Goal: Transaction & Acquisition: Purchase product/service

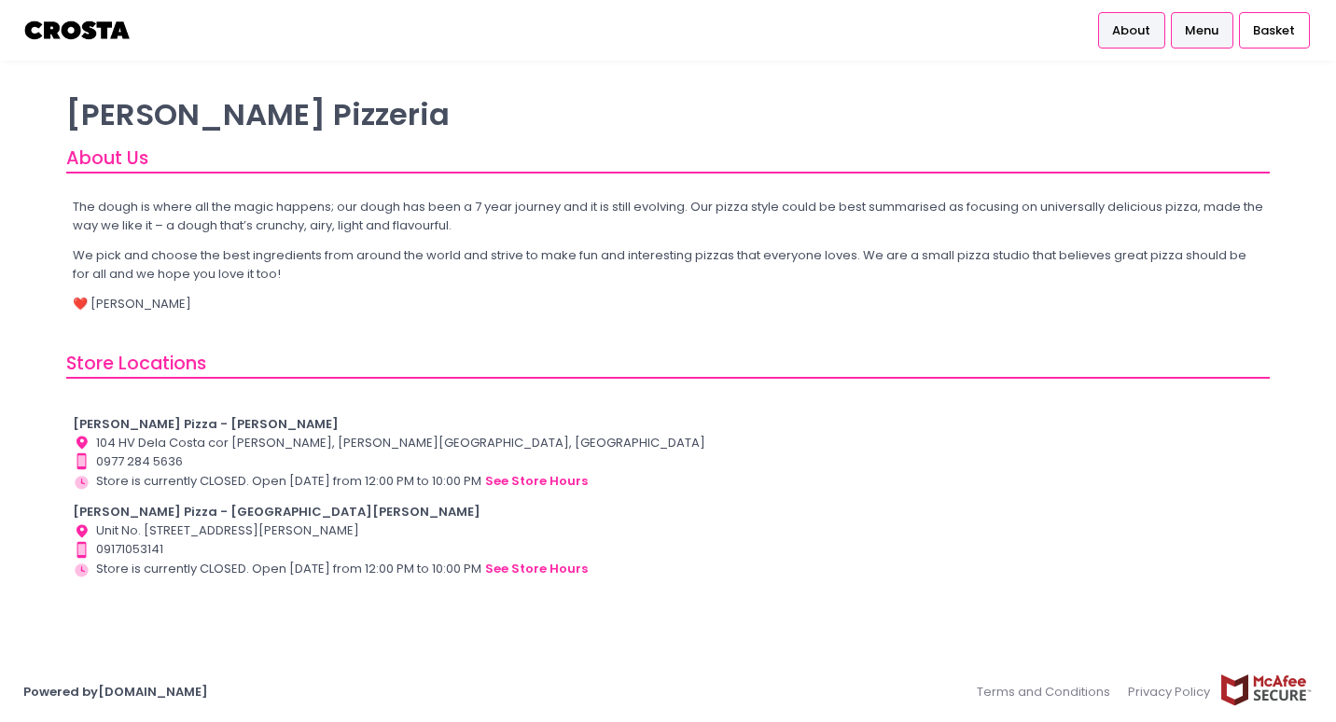
click at [1224, 23] on link "Menu" at bounding box center [1202, 29] width 63 height 35
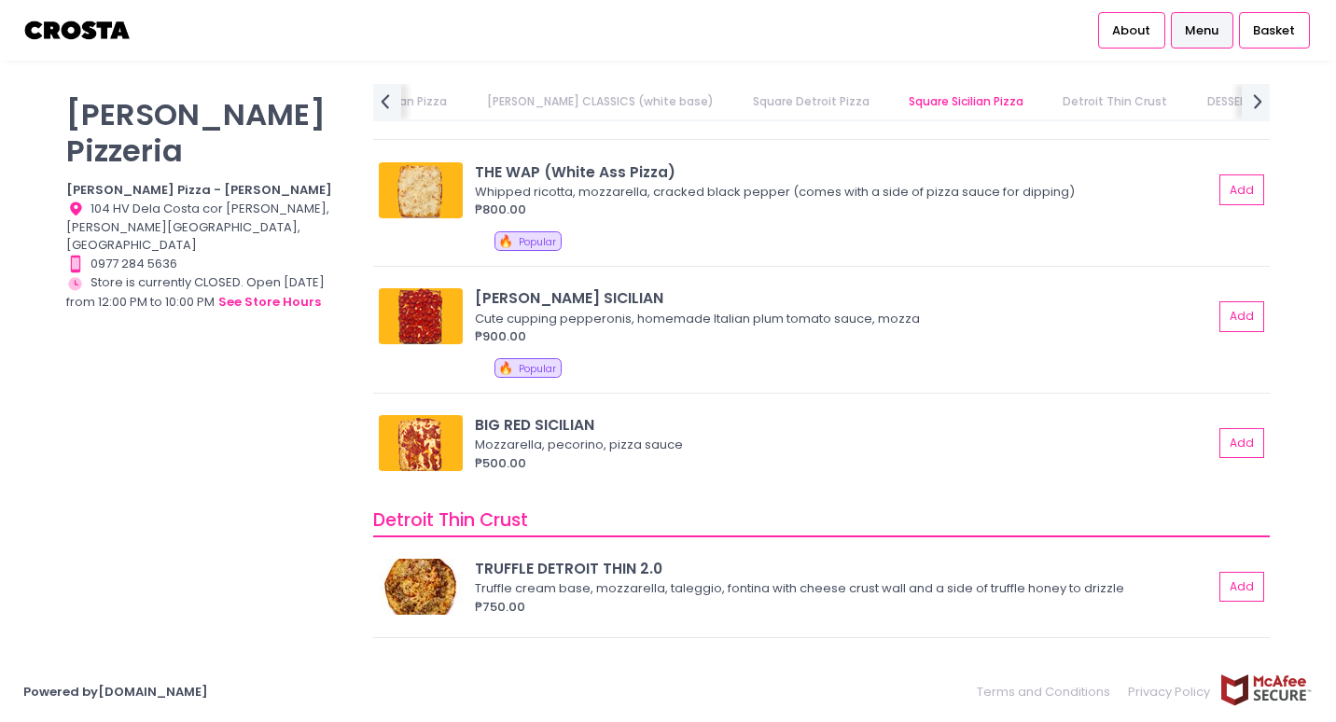
scroll to position [2985, 0]
click at [1221, 319] on button "Add" at bounding box center [1242, 316] width 43 height 31
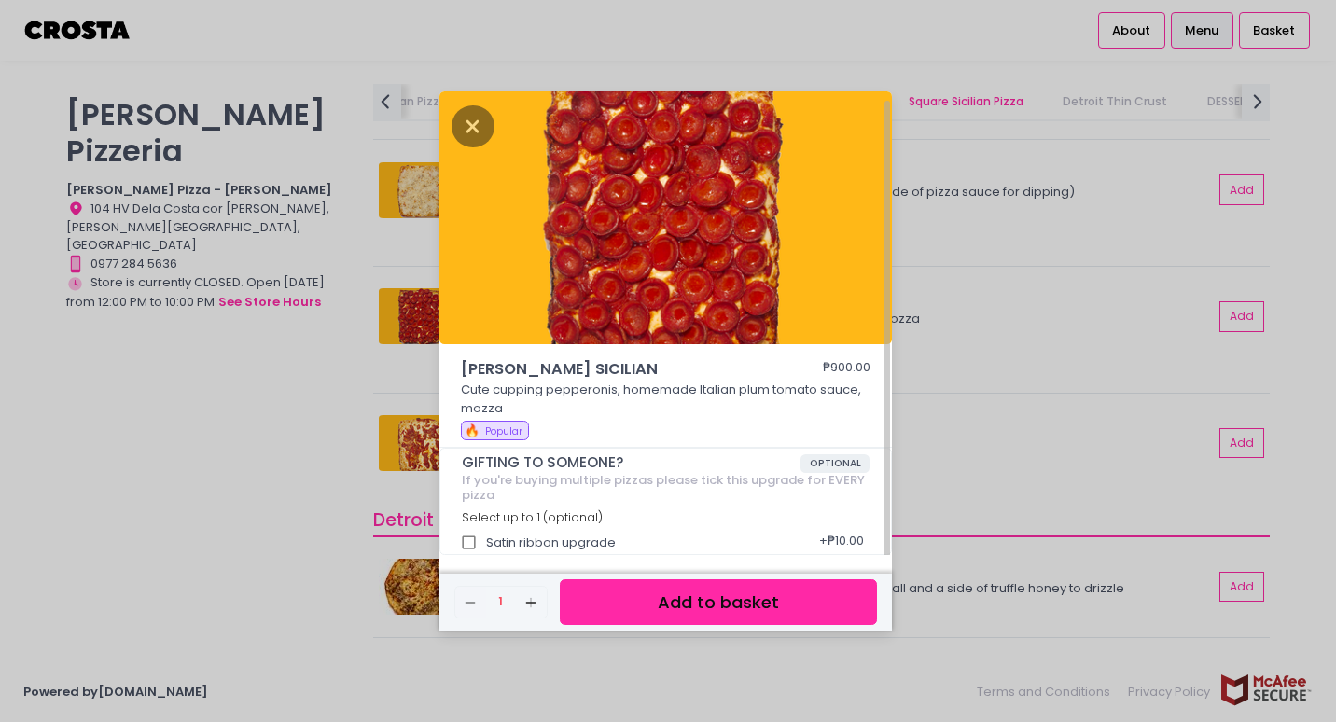
scroll to position [5, 0]
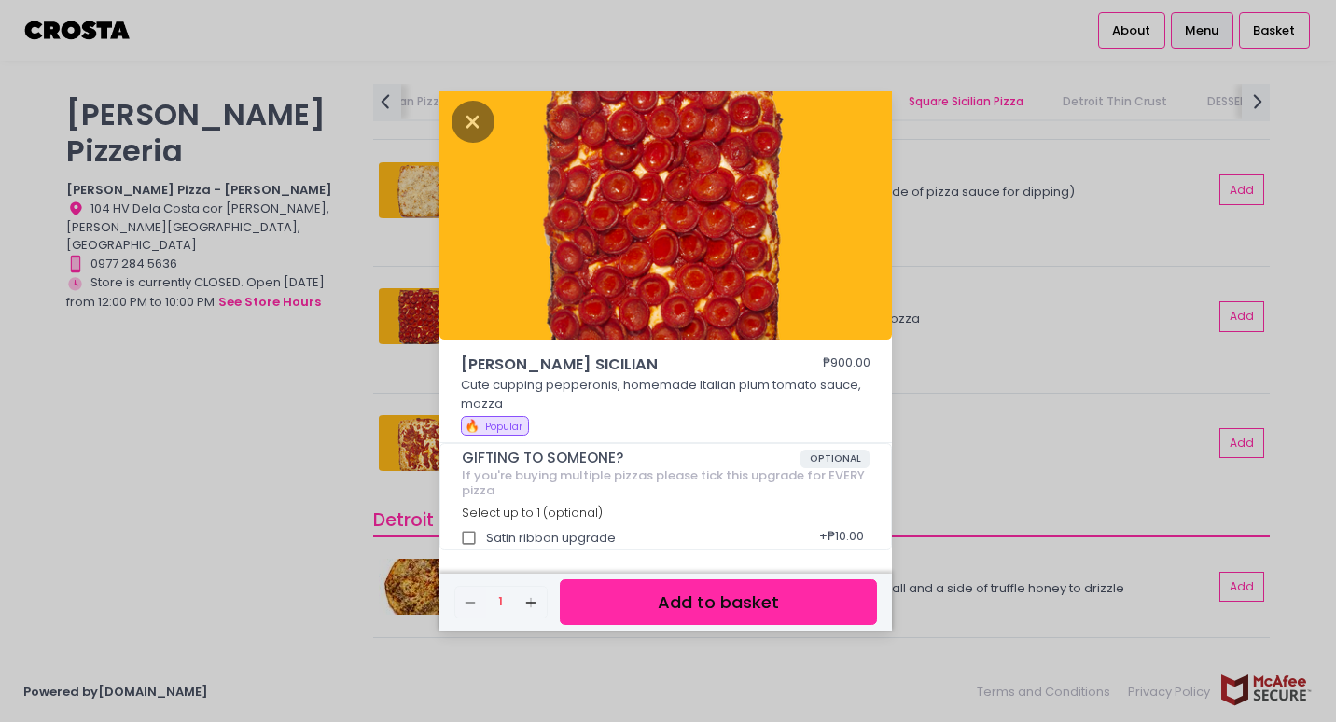
click at [717, 598] on button "Add to basket" at bounding box center [718, 602] width 317 height 46
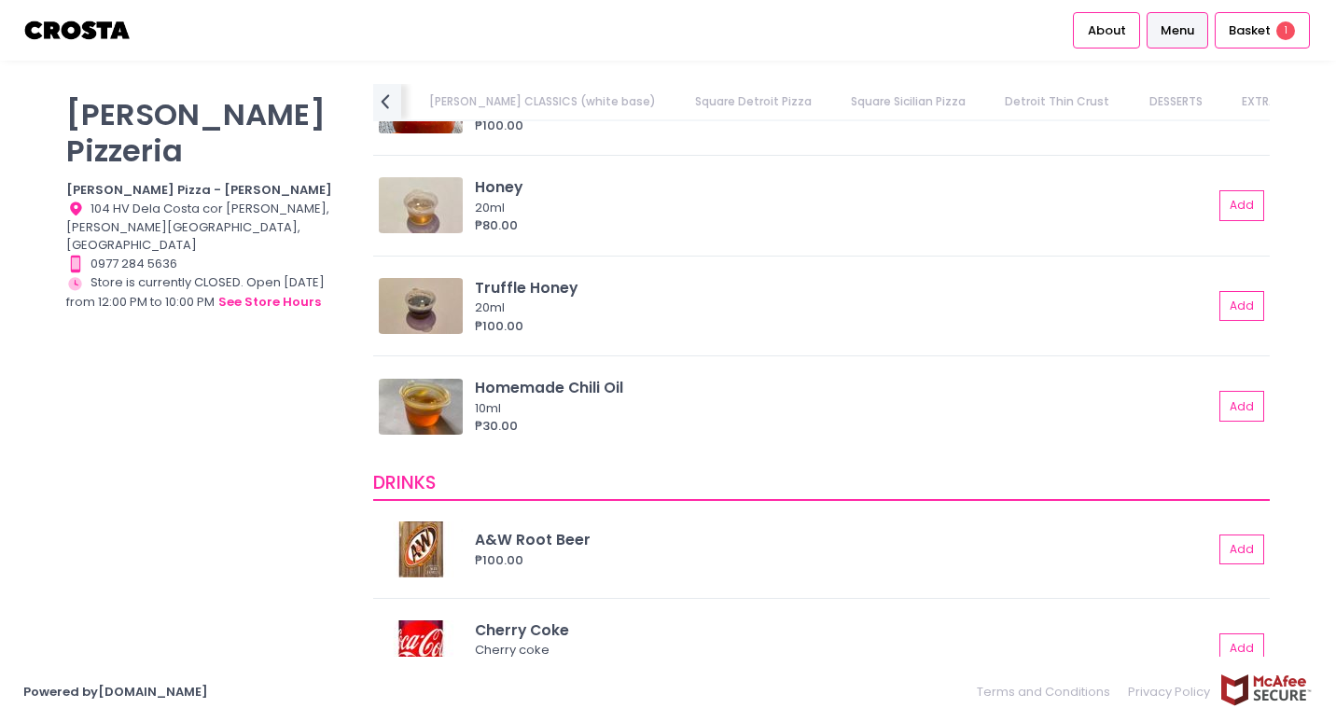
scroll to position [3825, 0]
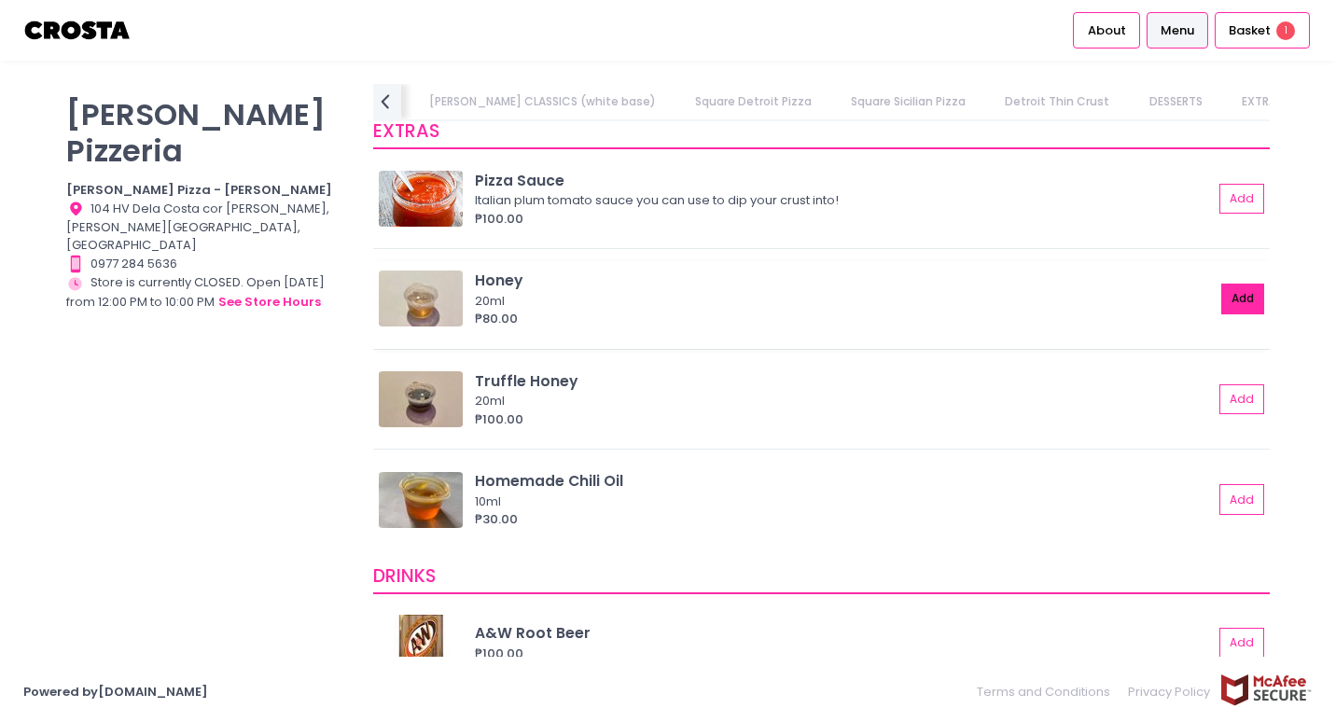
click at [1236, 306] on button "Add" at bounding box center [1242, 299] width 43 height 31
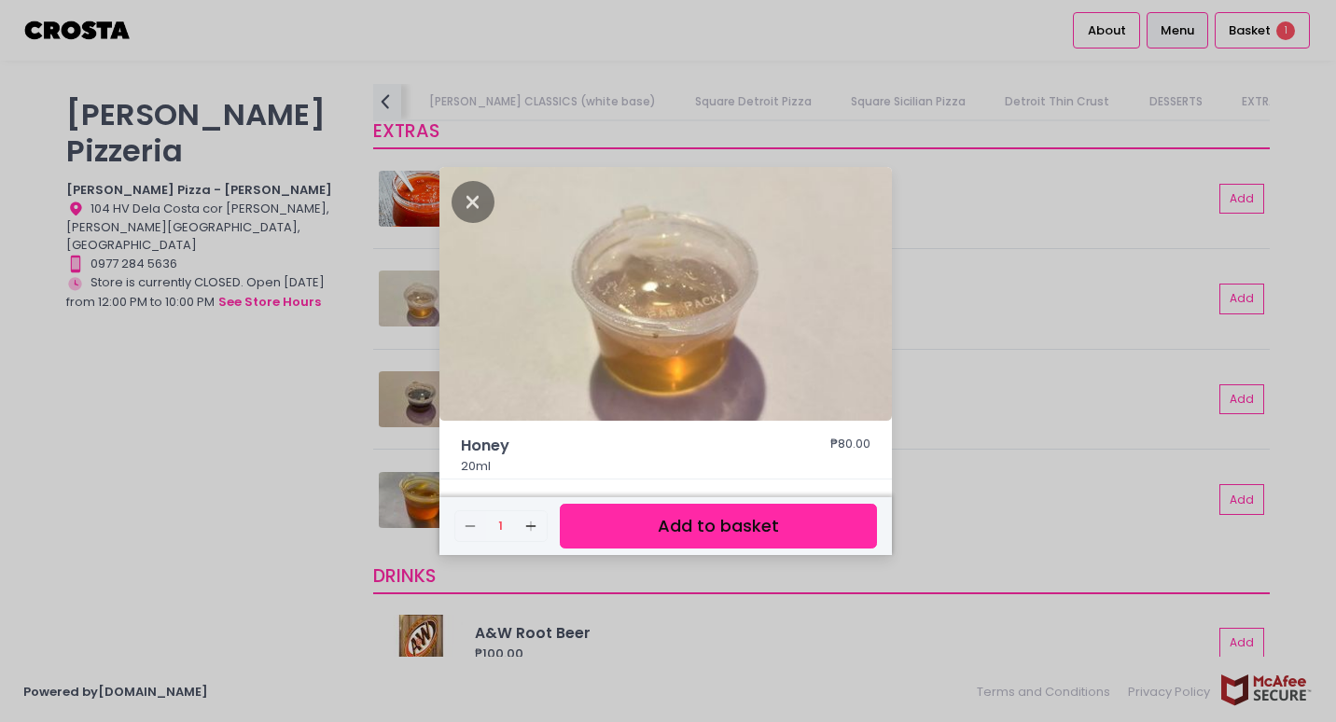
click at [813, 518] on button "Add to basket" at bounding box center [718, 527] width 317 height 46
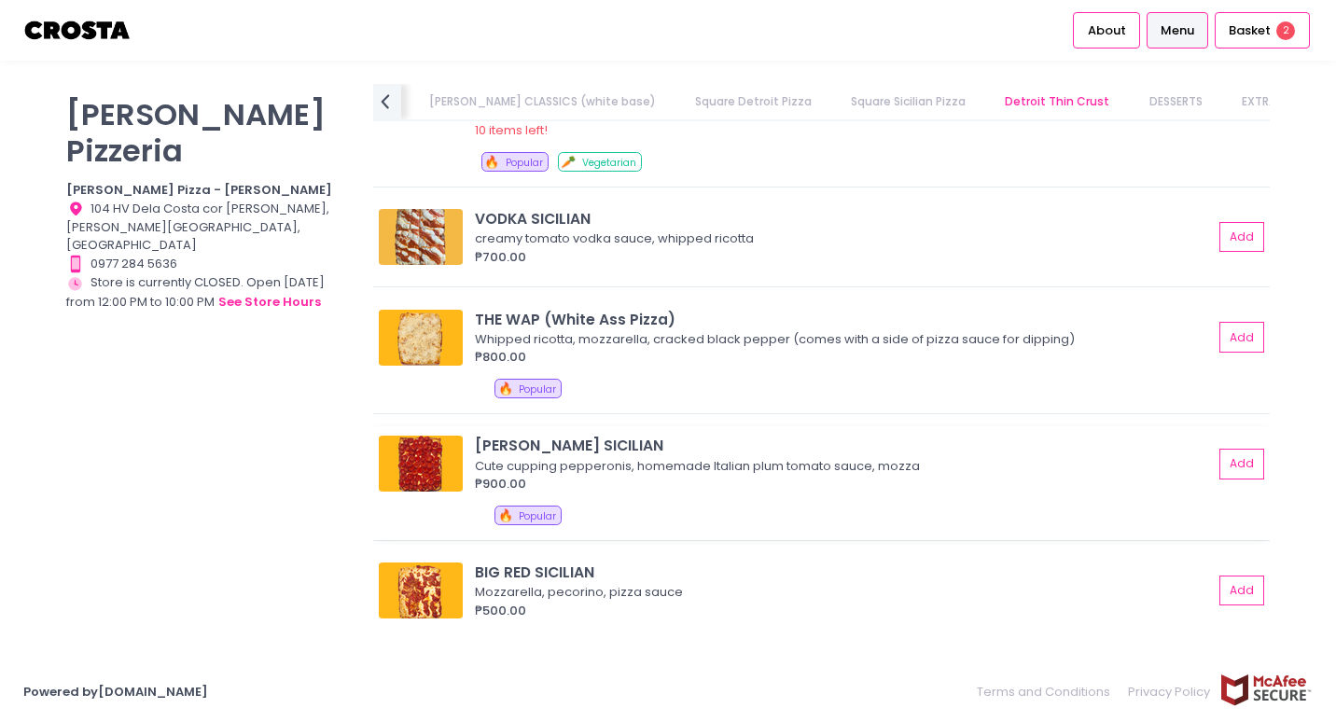
scroll to position [2892, 0]
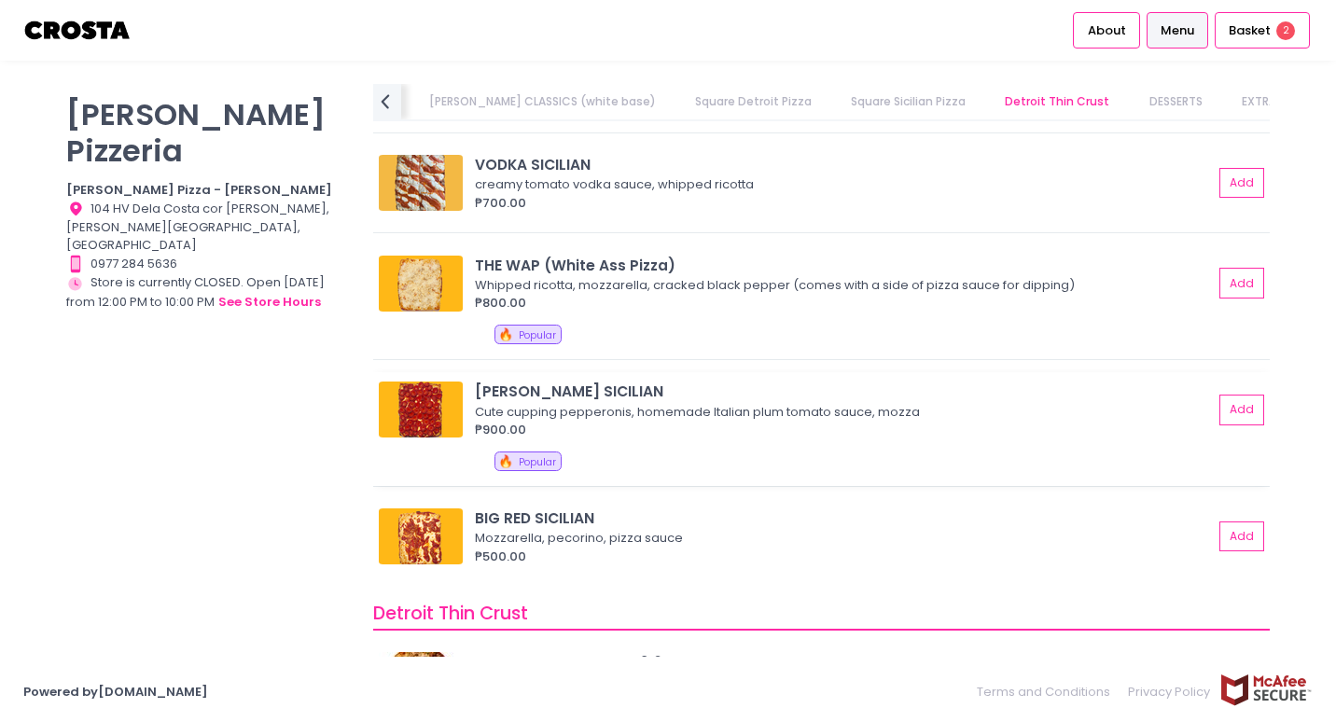
click at [438, 400] on img at bounding box center [421, 410] width 84 height 56
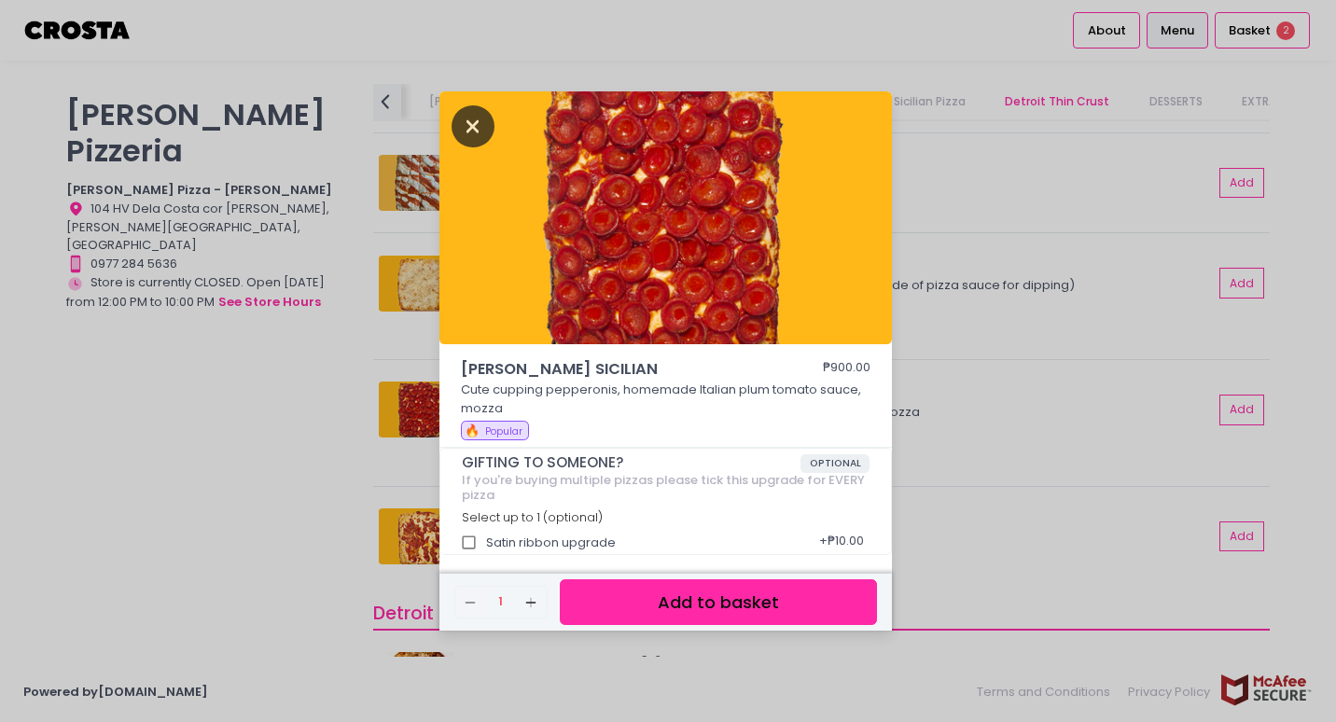
click at [481, 129] on icon "Close" at bounding box center [473, 126] width 43 height 42
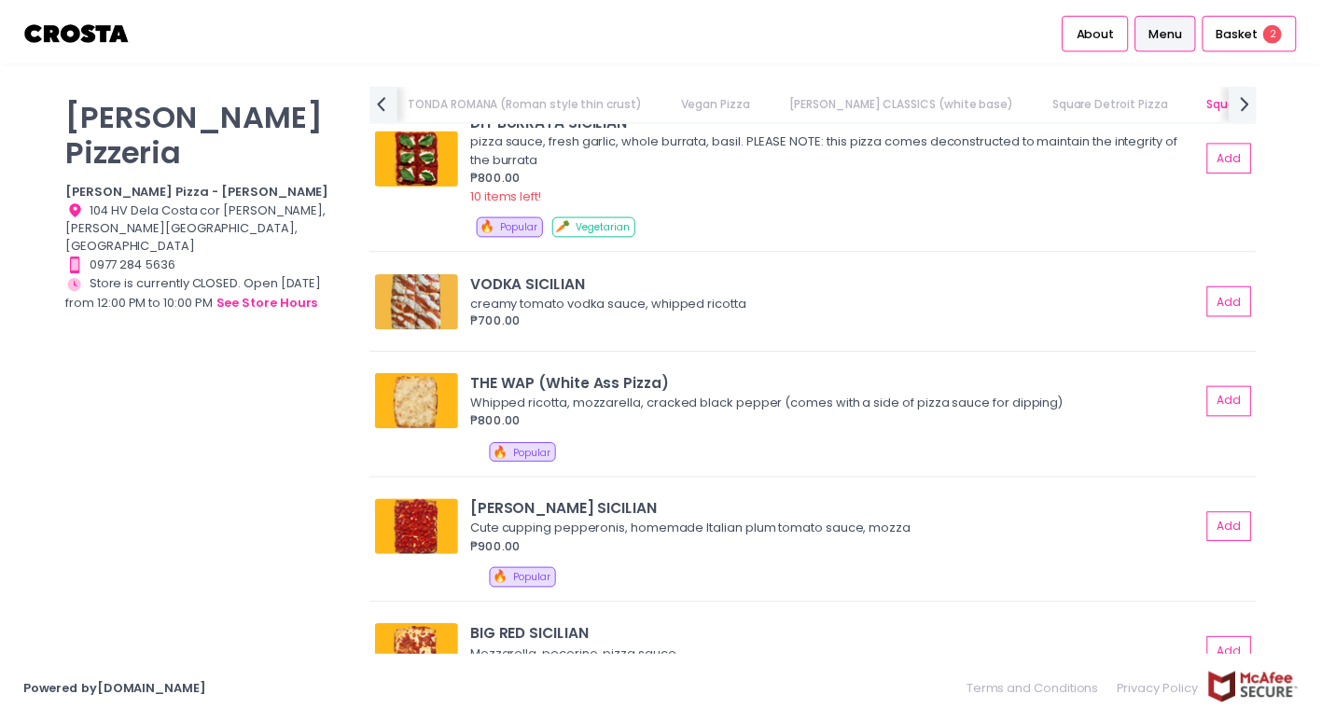
scroll to position [0, 716]
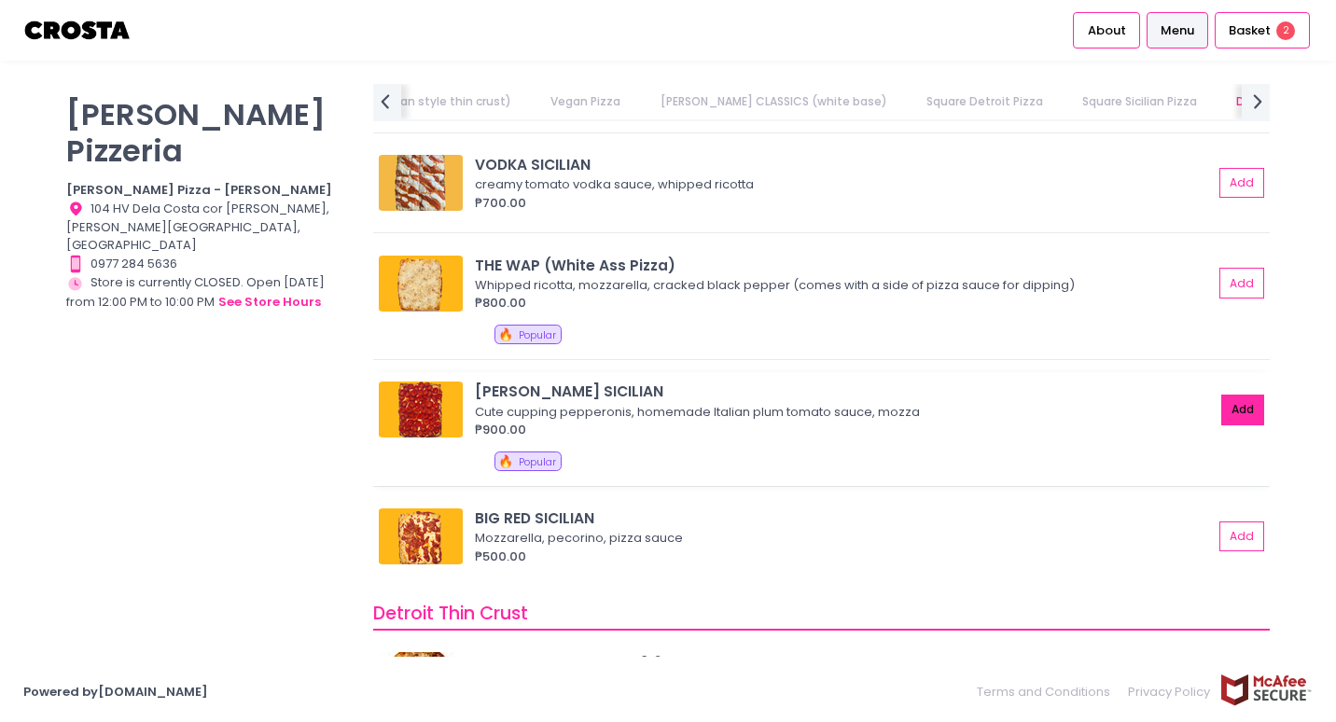
click at [1225, 414] on button "Add" at bounding box center [1242, 410] width 43 height 31
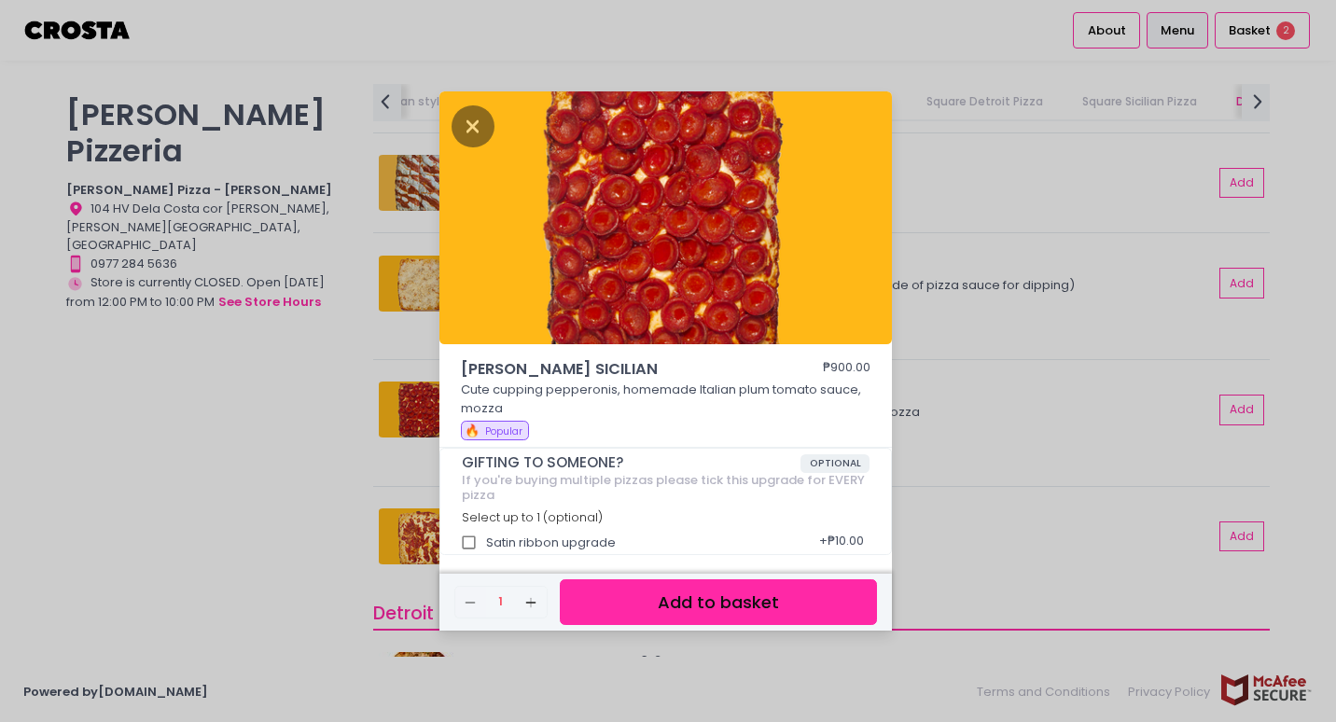
click at [675, 601] on button "Add to basket" at bounding box center [718, 602] width 317 height 46
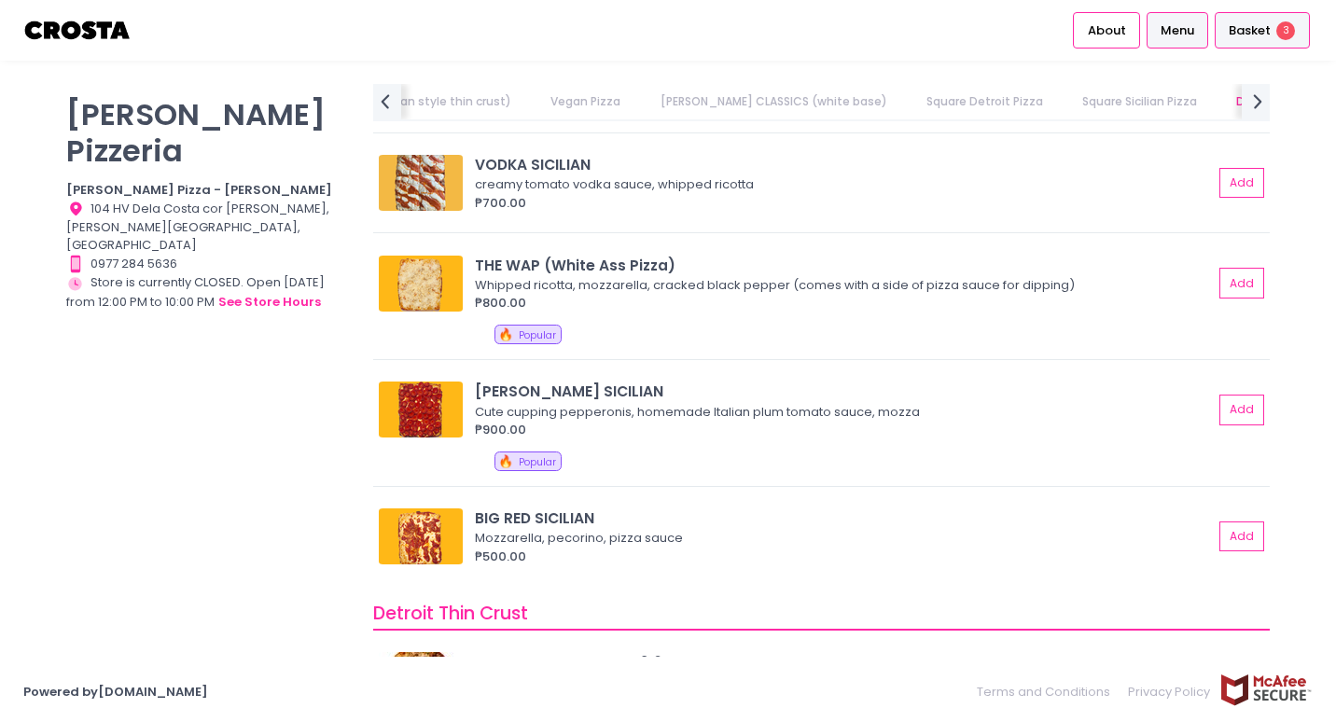
click at [1249, 16] on div "Basket 3" at bounding box center [1262, 30] width 95 height 36
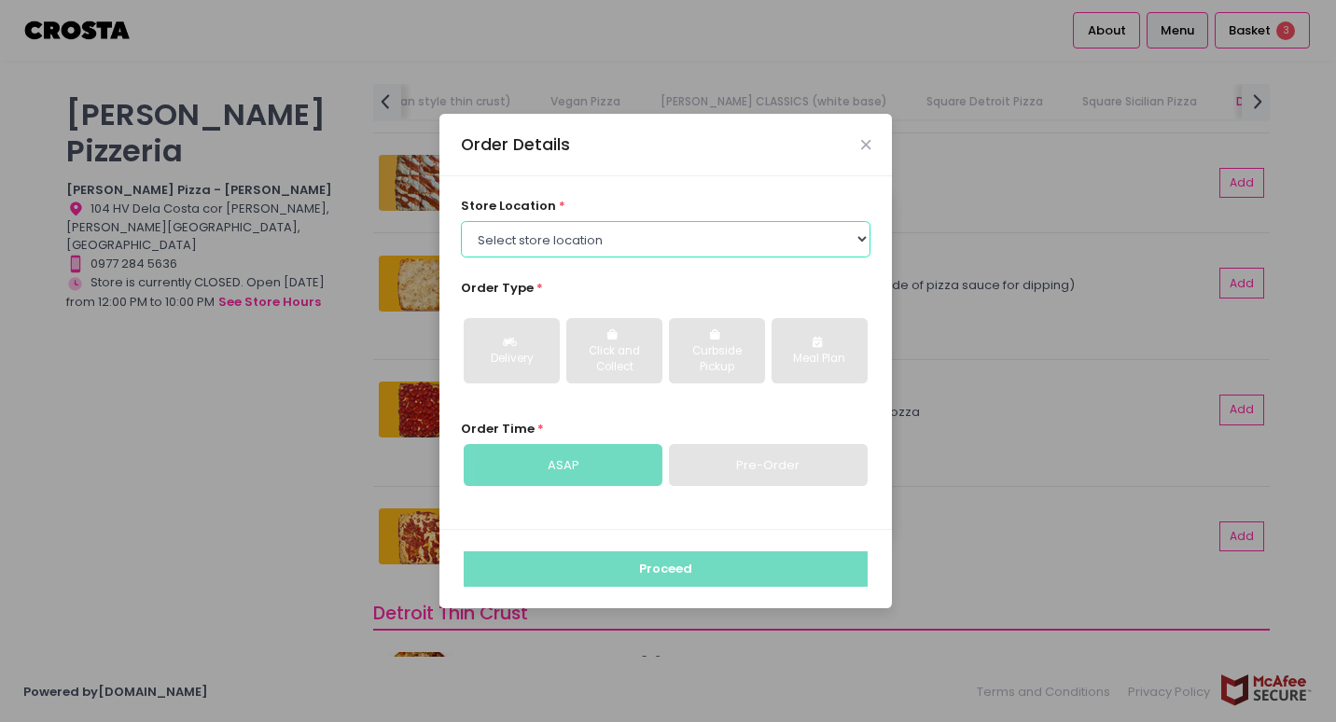
click at [616, 248] on select "Select store location [PERSON_NAME] Pizza - [PERSON_NAME] Pizza - [GEOGRAPHIC_D…" at bounding box center [666, 238] width 410 height 35
select select "5fabb2e53664a8677beaeb89"
click at [461, 221] on select "Select store location [PERSON_NAME] Pizza - [PERSON_NAME] Pizza - [GEOGRAPHIC_D…" at bounding box center [666, 238] width 410 height 35
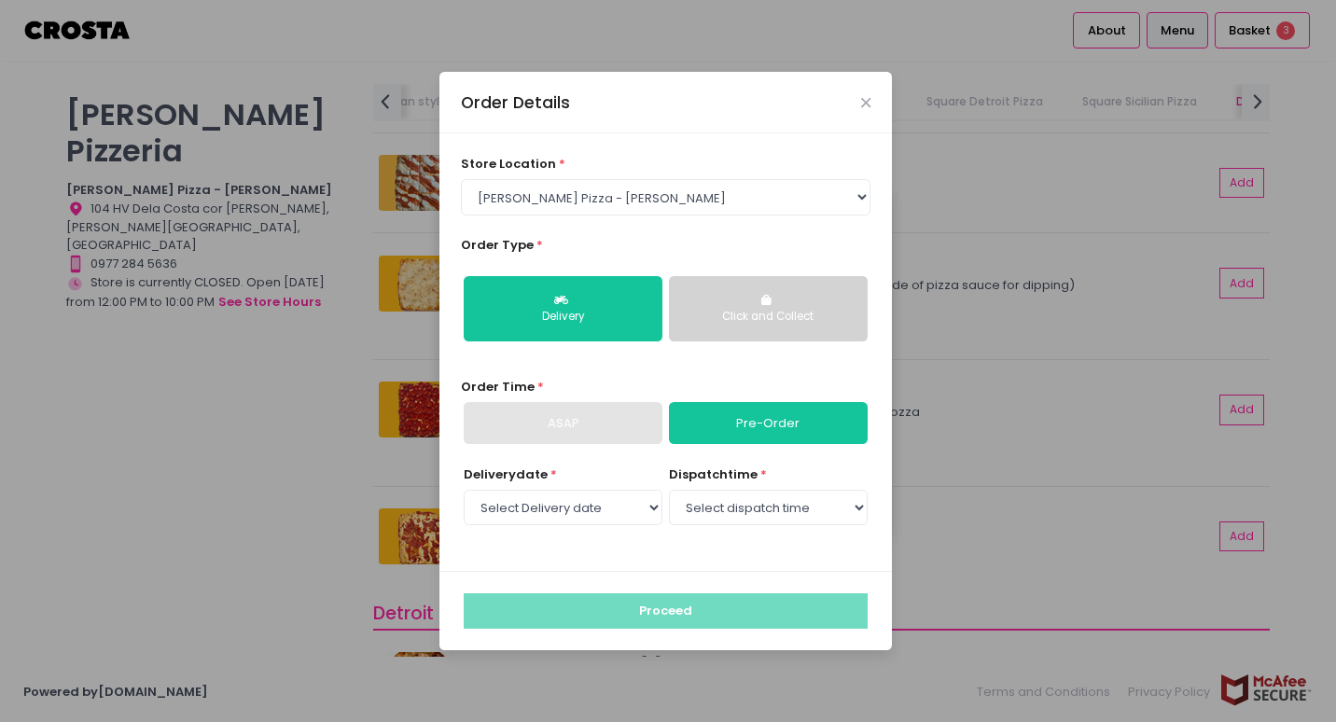
click at [807, 314] on div "Click and Collect" at bounding box center [768, 317] width 173 height 17
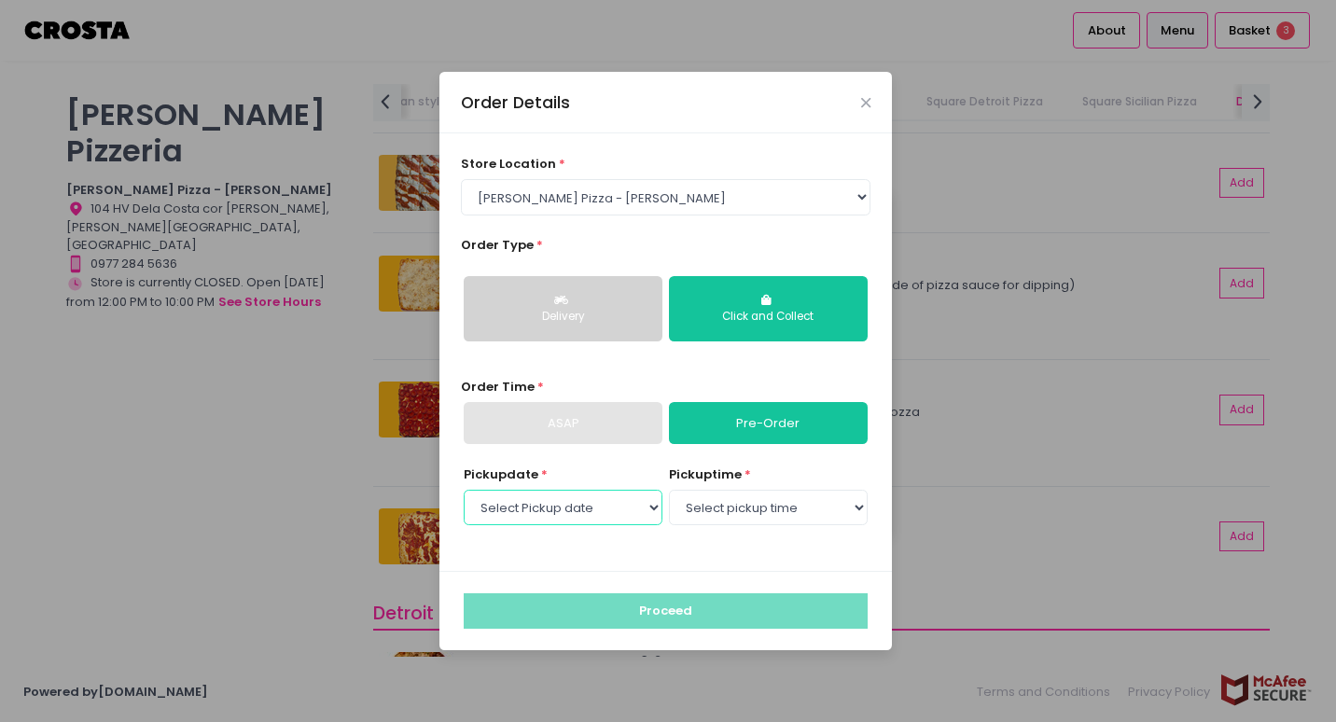
click at [574, 501] on select "Select Pickup date [DATE] [DATE] [DATE] [DATE] [DATE] [DATE]" at bounding box center [563, 507] width 199 height 35
select select "[DATE]"
click at [464, 490] on select "Select Pickup date [DATE] [DATE] [DATE] [DATE] [DATE] [DATE]" at bounding box center [563, 507] width 199 height 35
click at [784, 510] on select "Select pickup time 12:00 PM - 12:30 PM 12:30 PM - 01:00 PM 01:00 PM - 01:30 PM …" at bounding box center [768, 507] width 199 height 35
select select "15:00"
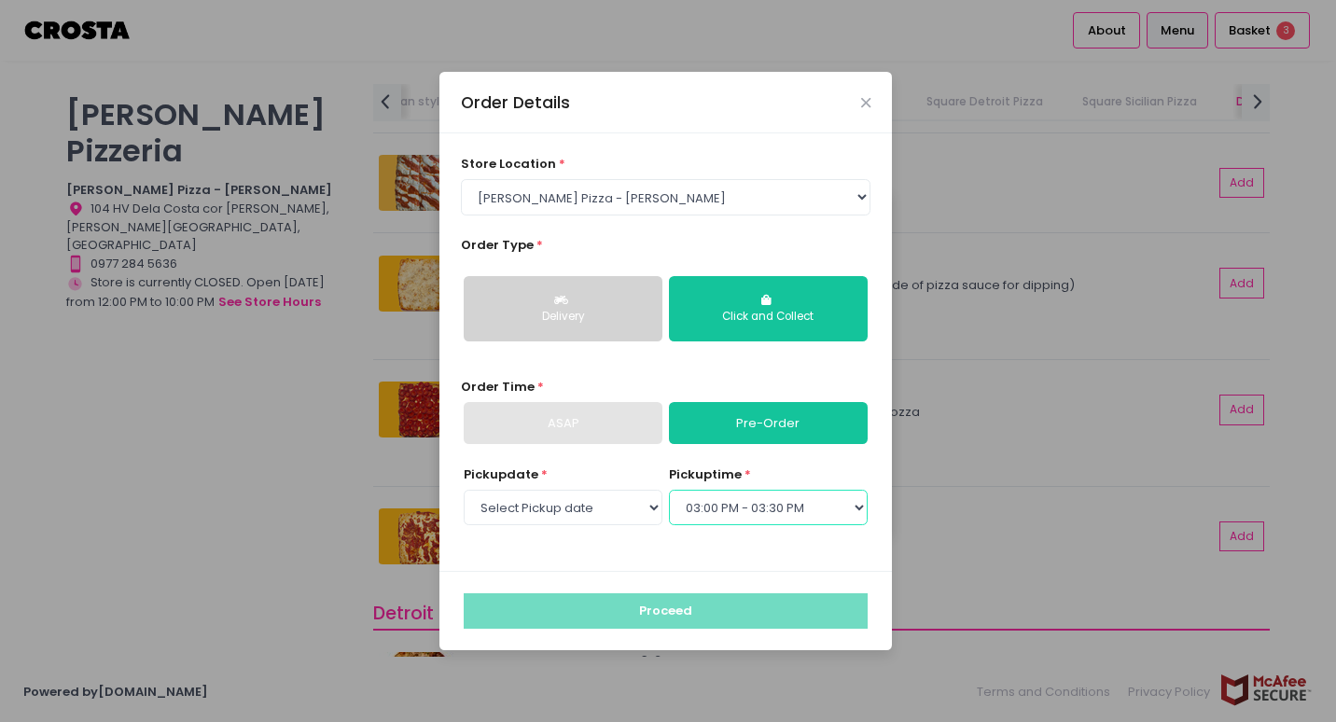
click at [669, 490] on select "Select pickup time 12:00 PM - 12:30 PM 12:30 PM - 01:00 PM 01:00 PM - 01:30 PM …" at bounding box center [768, 507] width 199 height 35
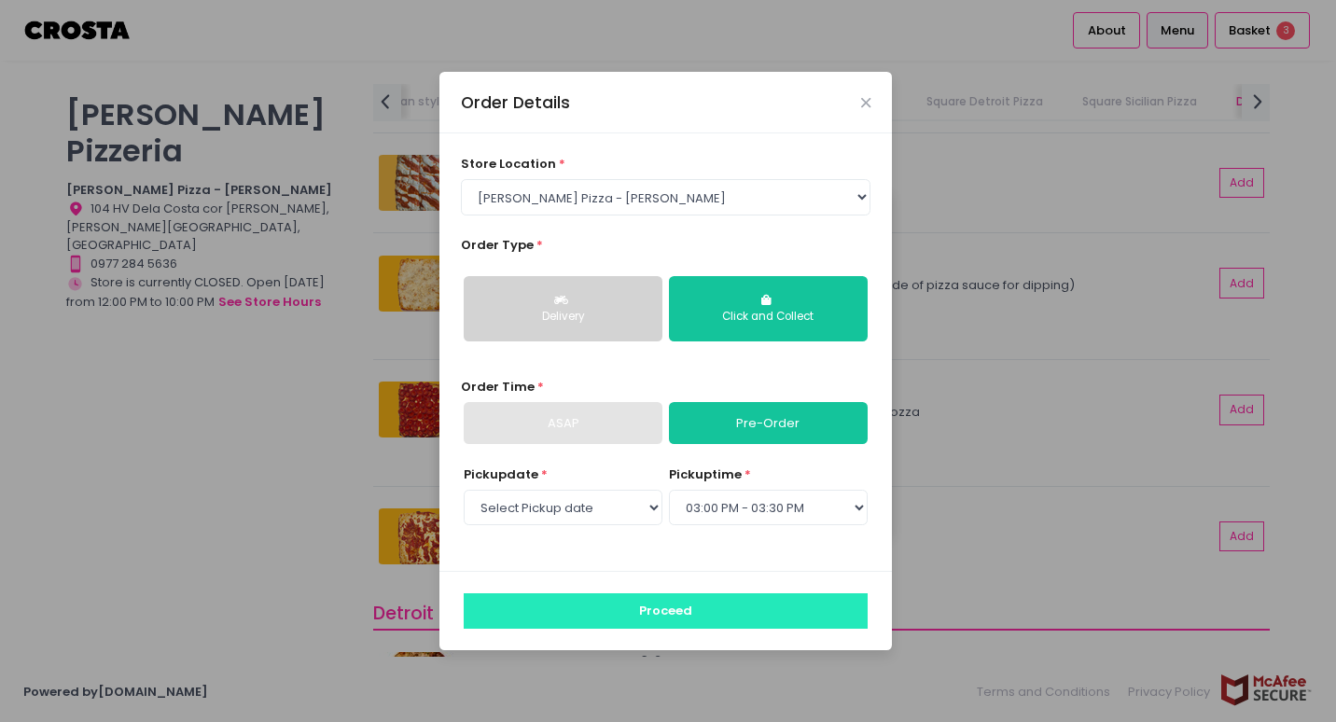
click at [703, 615] on button "Proceed" at bounding box center [666, 610] width 404 height 35
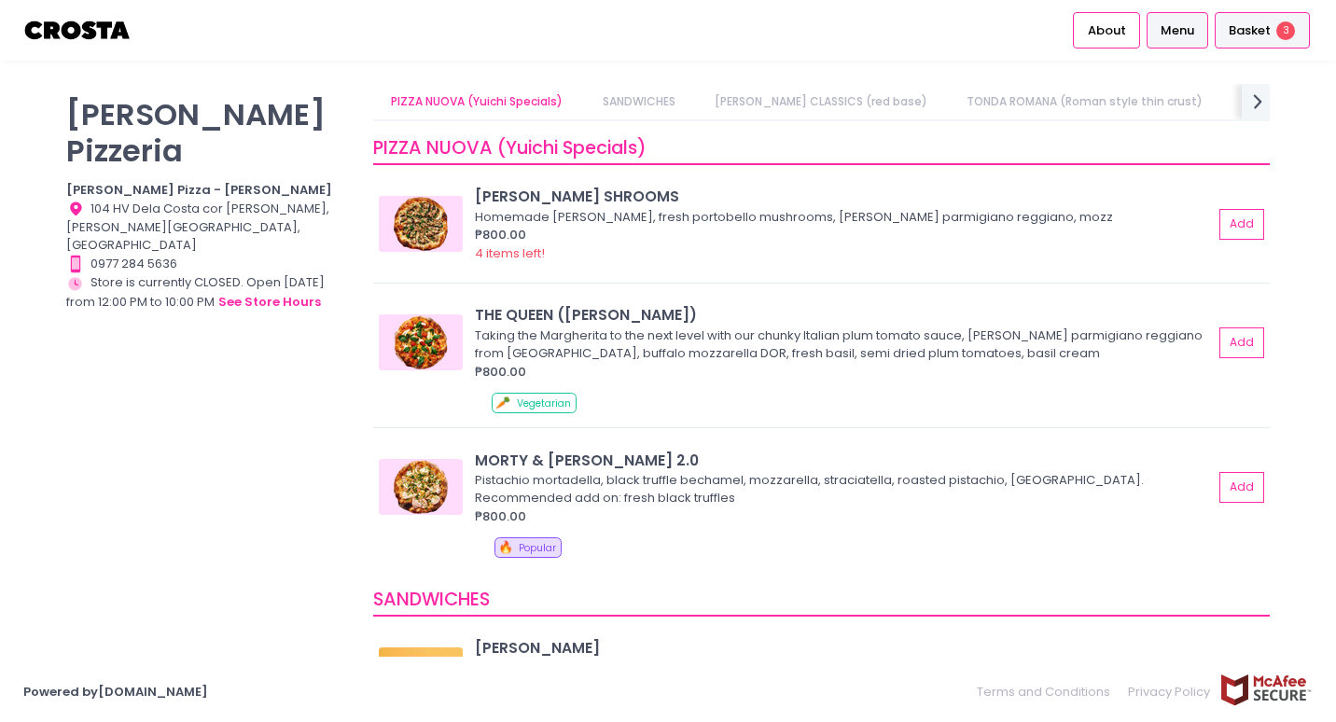
click at [1261, 39] on div "Basket 3" at bounding box center [1262, 30] width 95 height 36
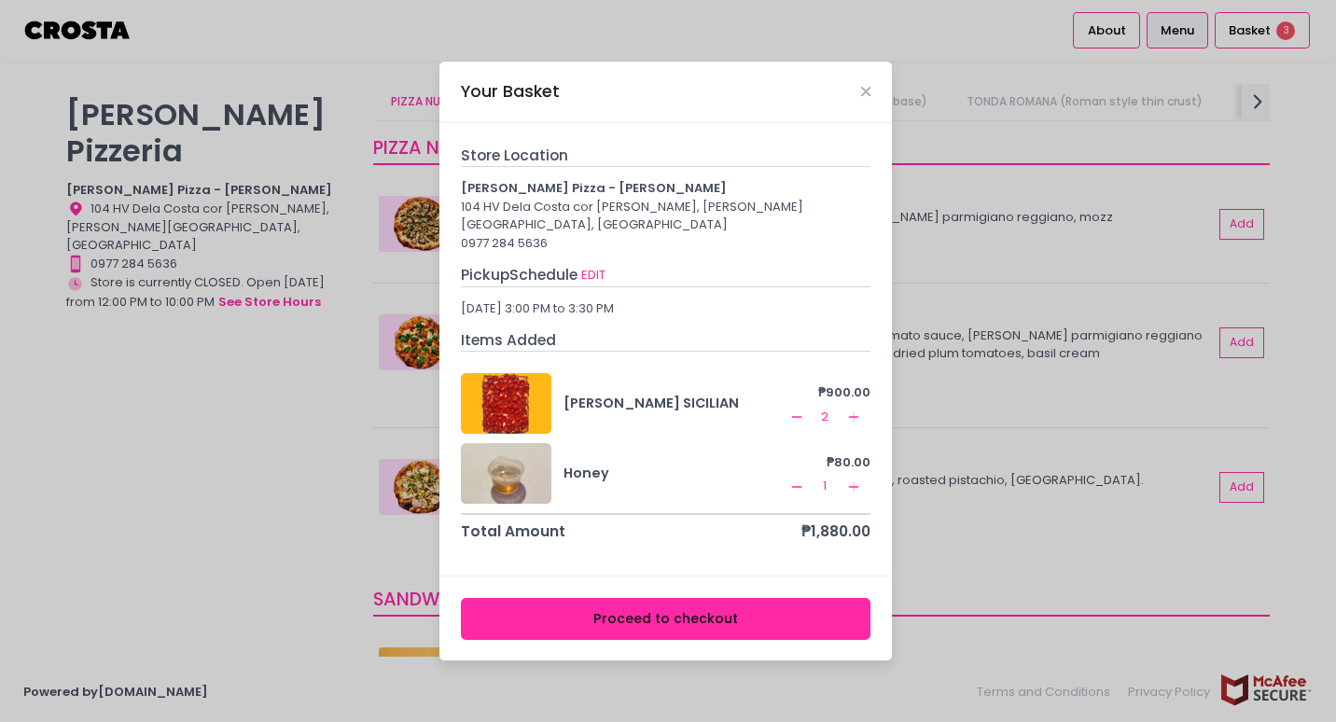
click at [708, 615] on button "Proceed to checkout" at bounding box center [666, 619] width 410 height 42
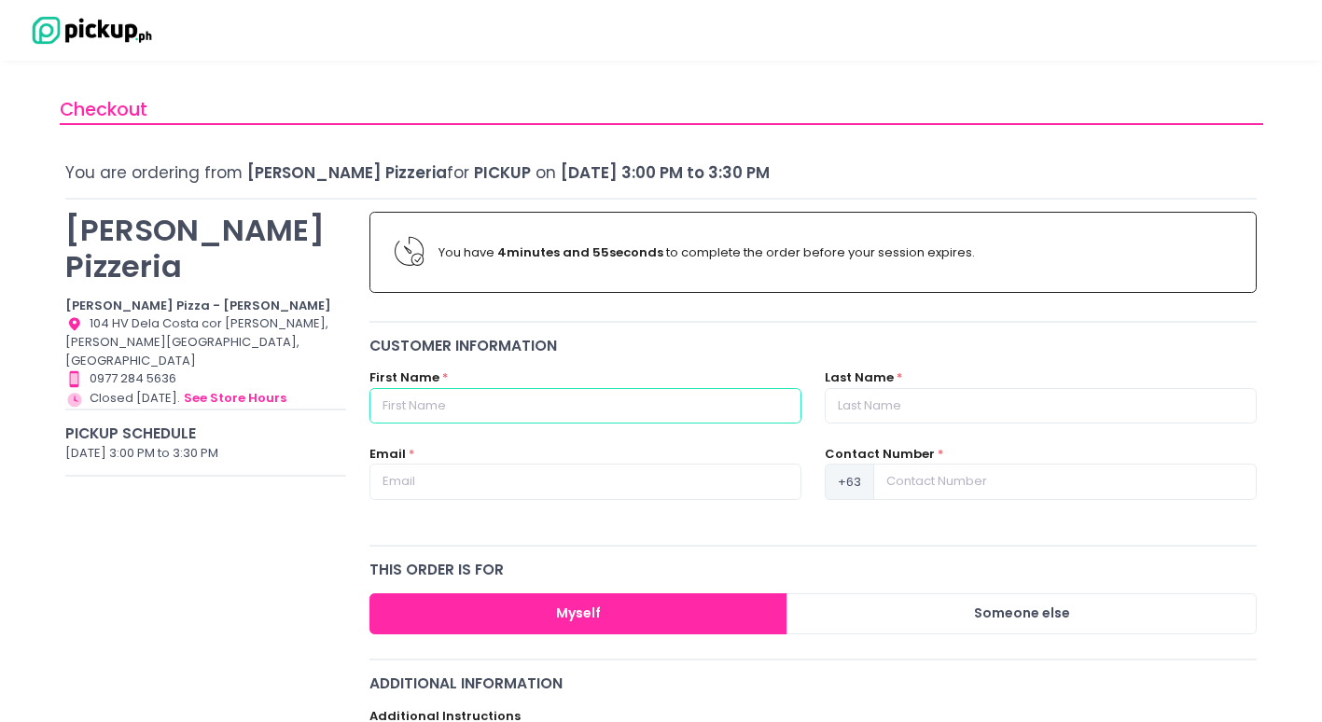
click at [584, 417] on input "text" at bounding box center [585, 405] width 432 height 35
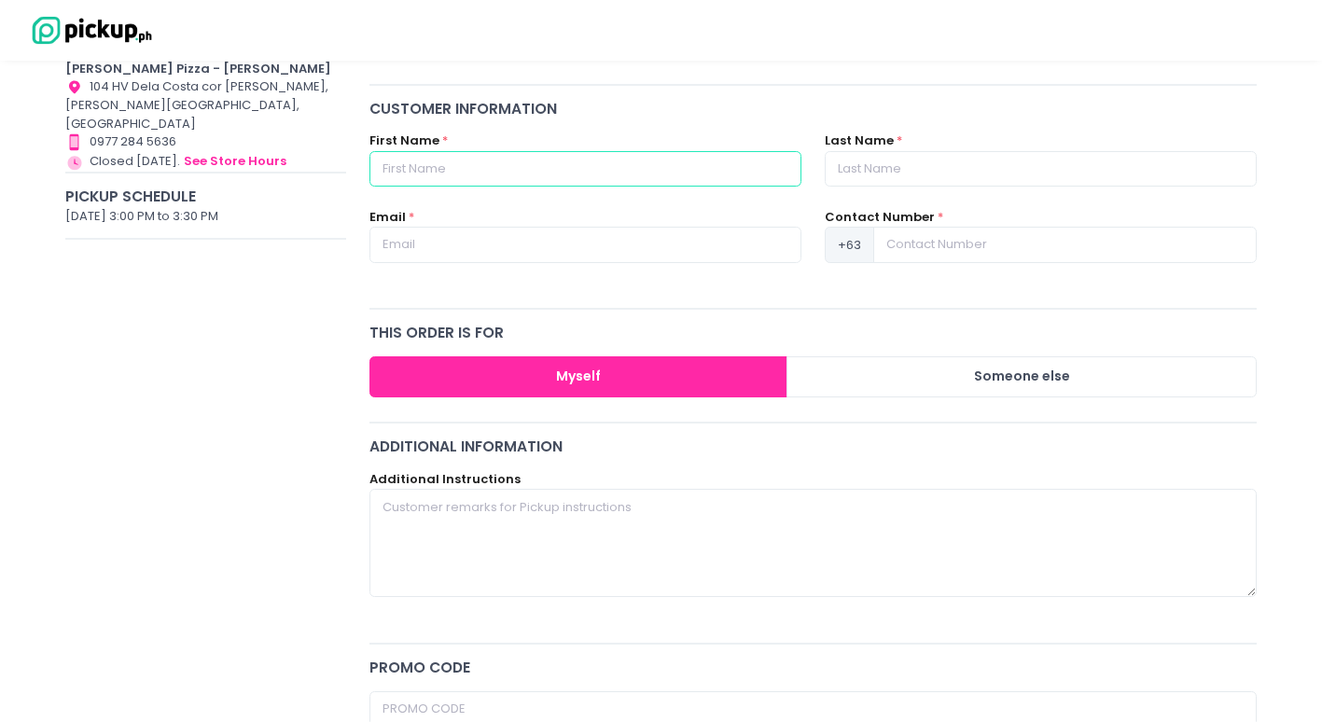
scroll to position [280, 0]
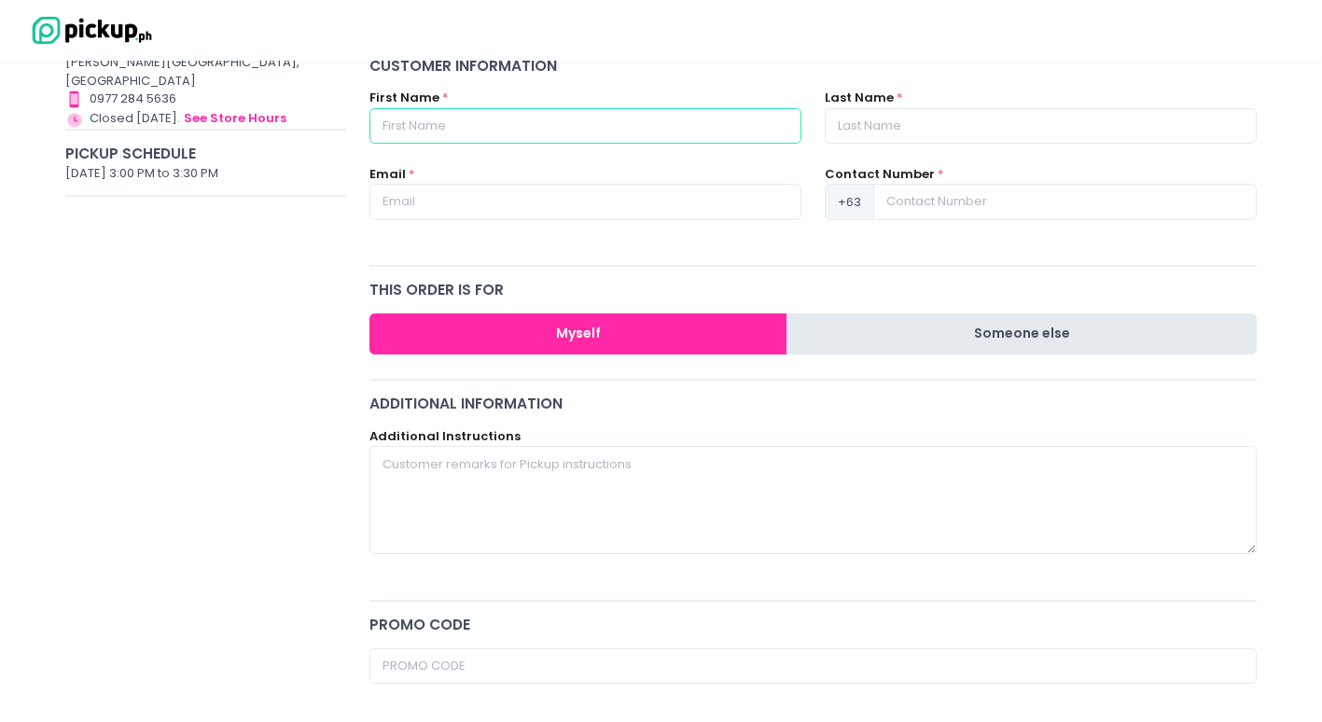
click at [928, 327] on button "Someone else" at bounding box center [1021, 334] width 470 height 42
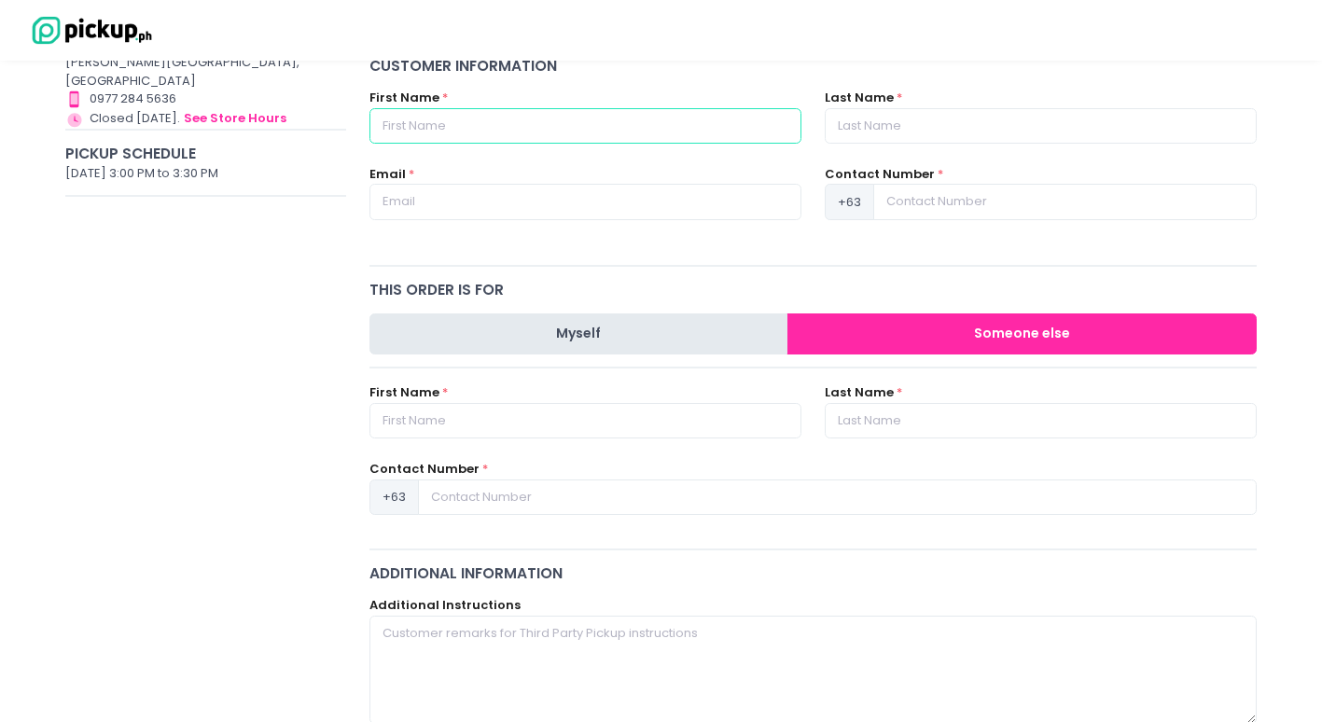
click at [705, 327] on button "Myself" at bounding box center [578, 334] width 419 height 42
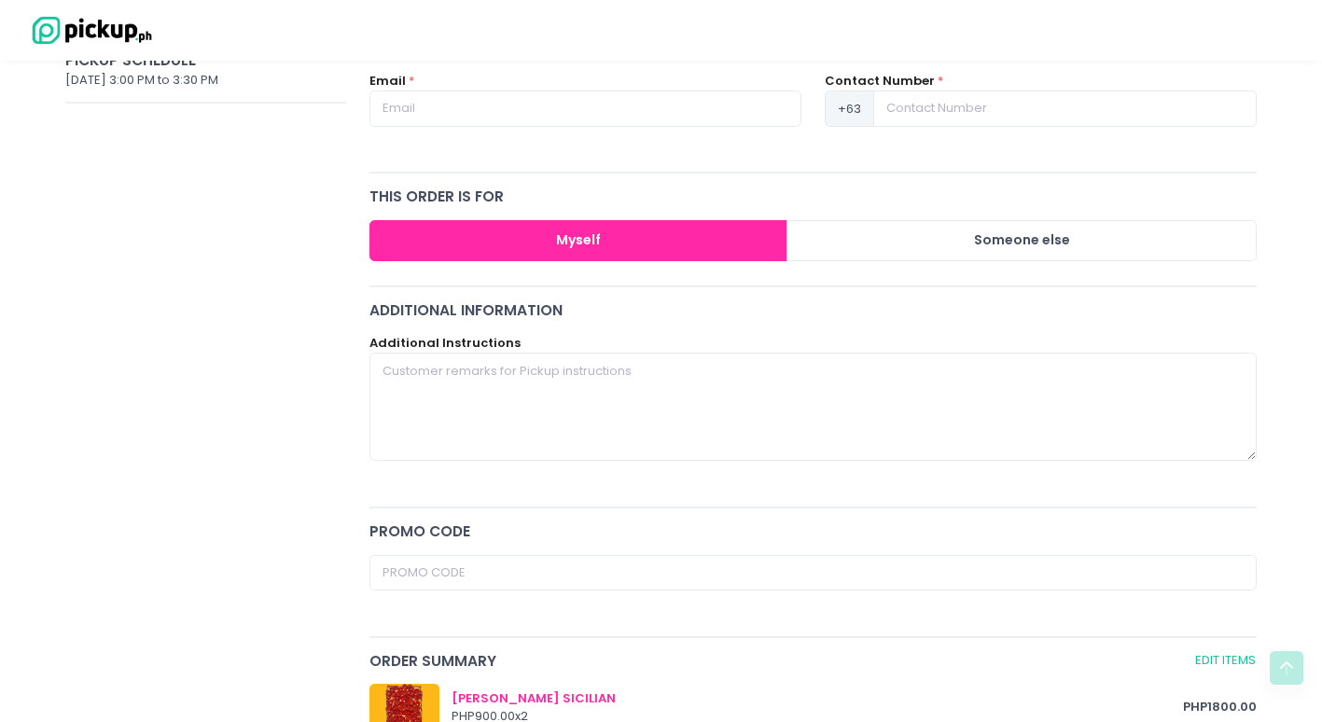
scroll to position [93, 0]
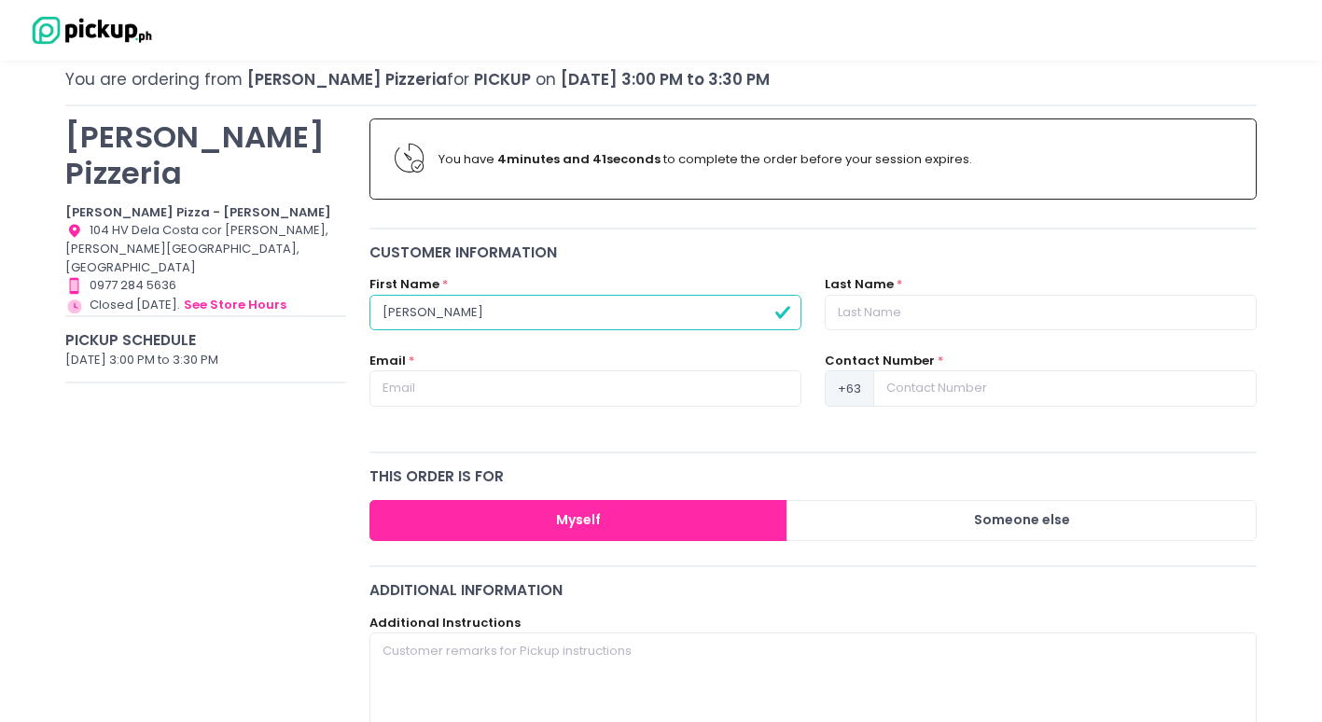
type input "[PERSON_NAME]"
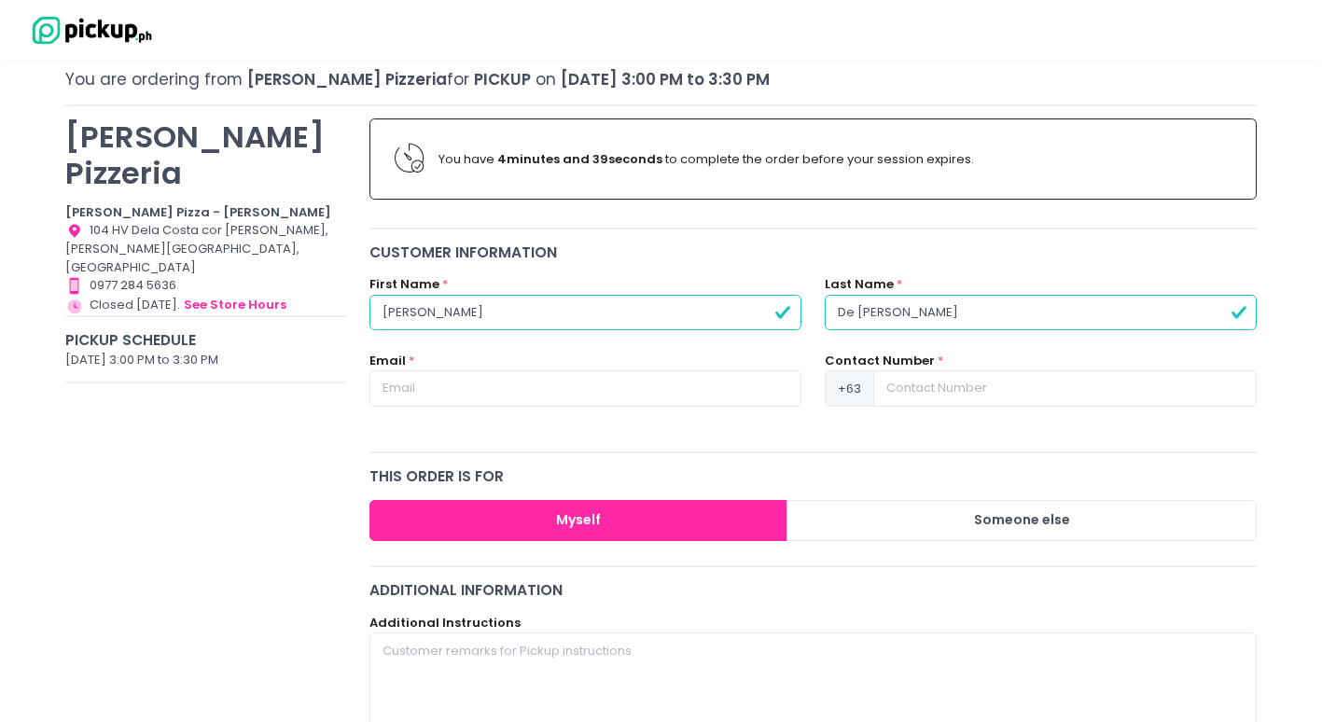
type input "De [PERSON_NAME]"
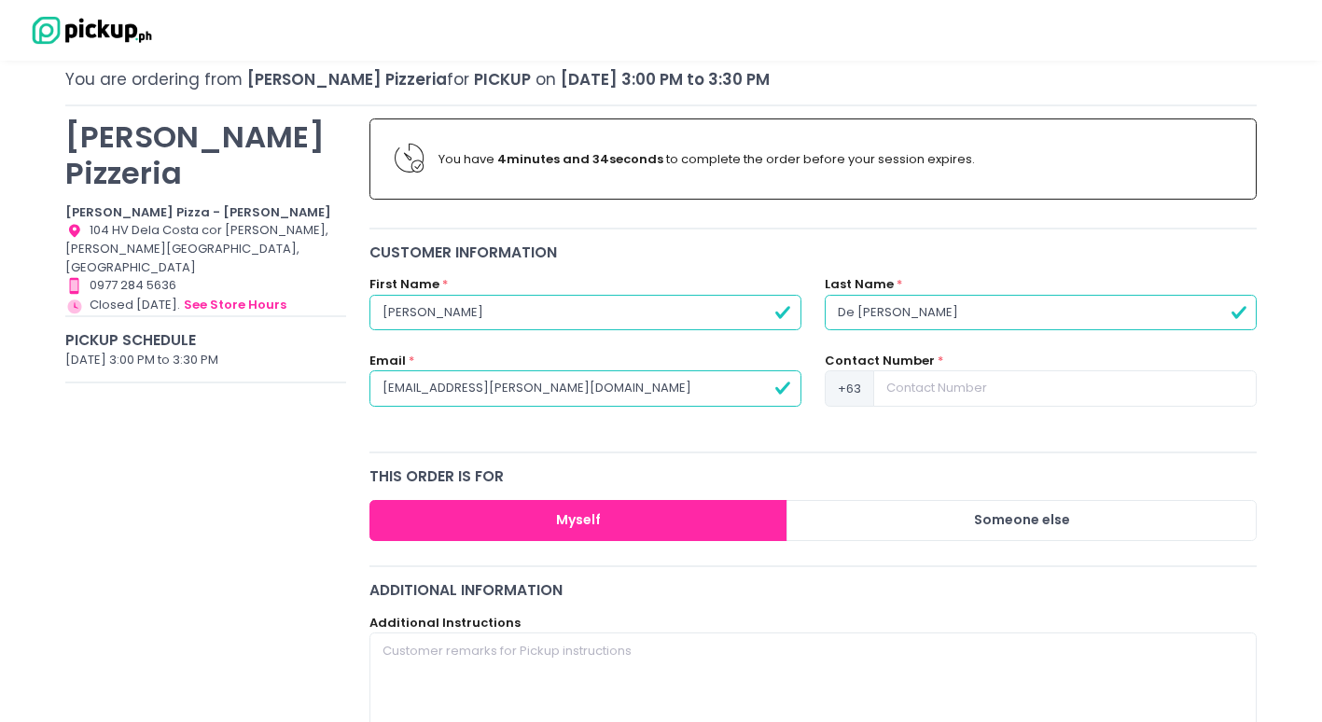
type input "[EMAIL_ADDRESS][PERSON_NAME][DOMAIN_NAME]"
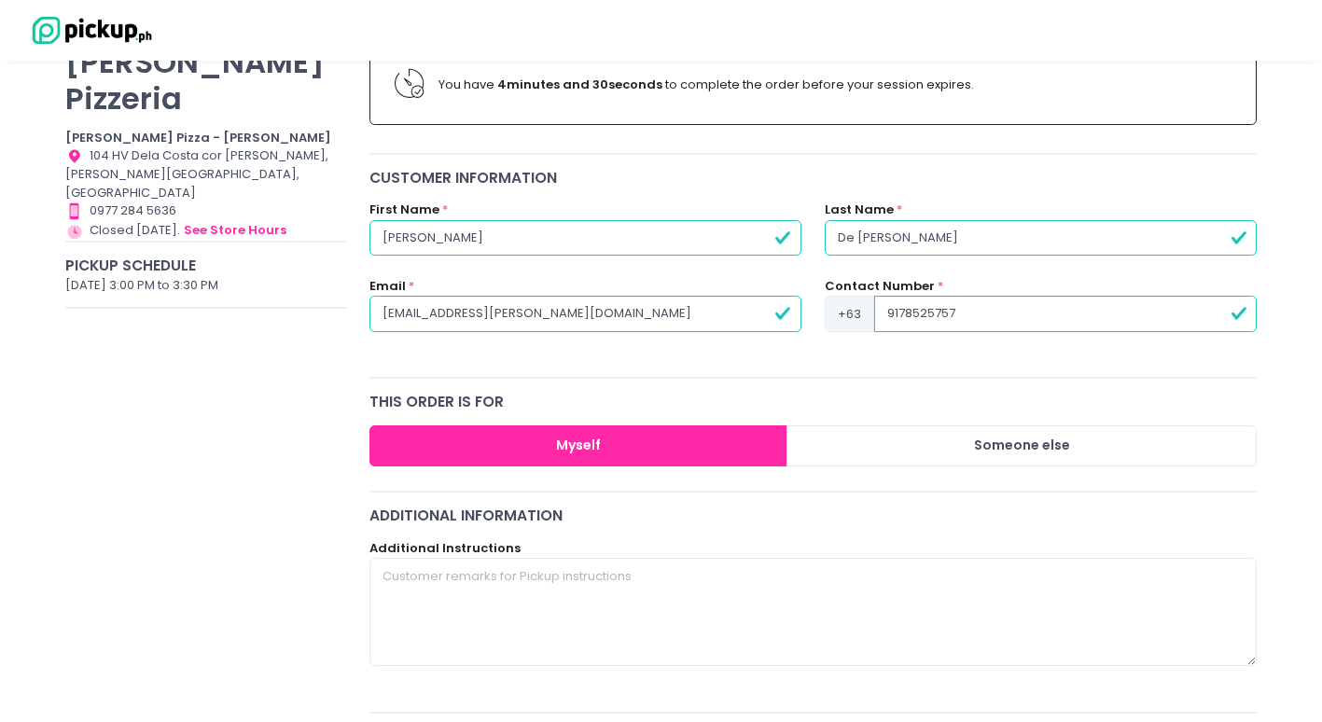
scroll to position [187, 0]
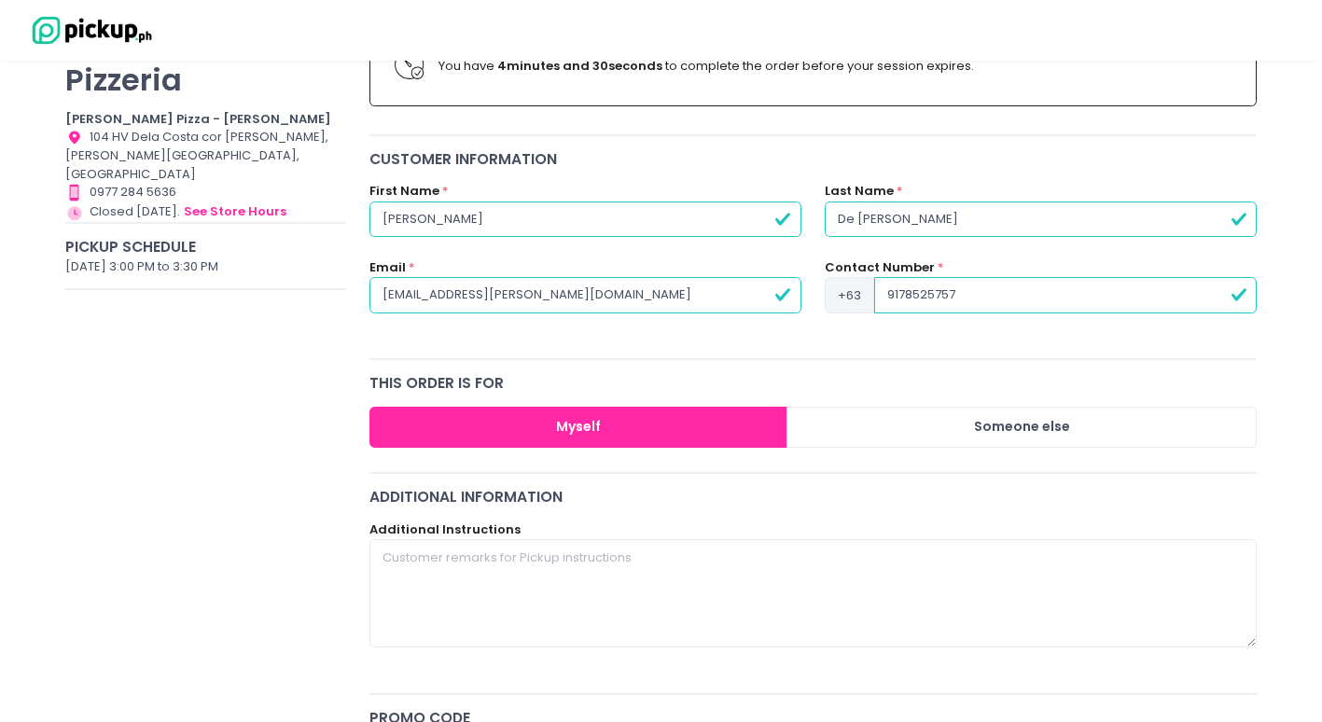
type input "9178525757"
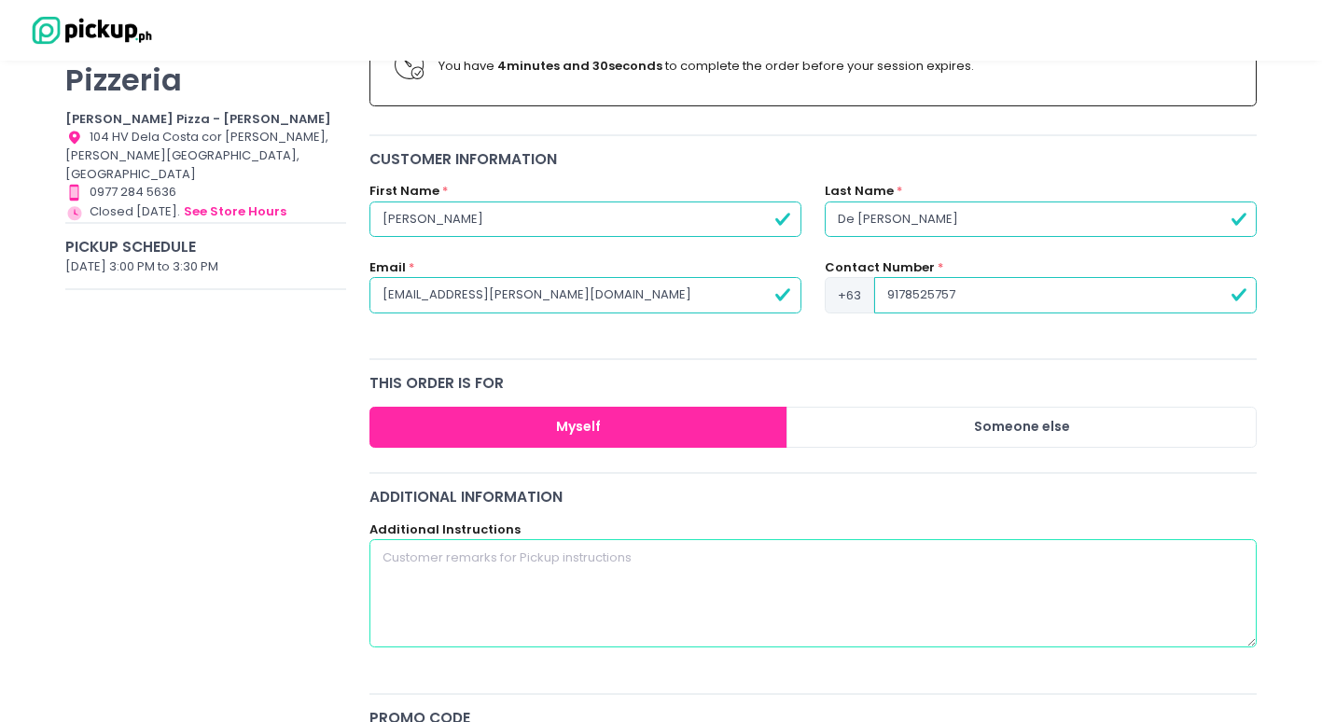
click at [507, 571] on textarea at bounding box center [813, 593] width 888 height 108
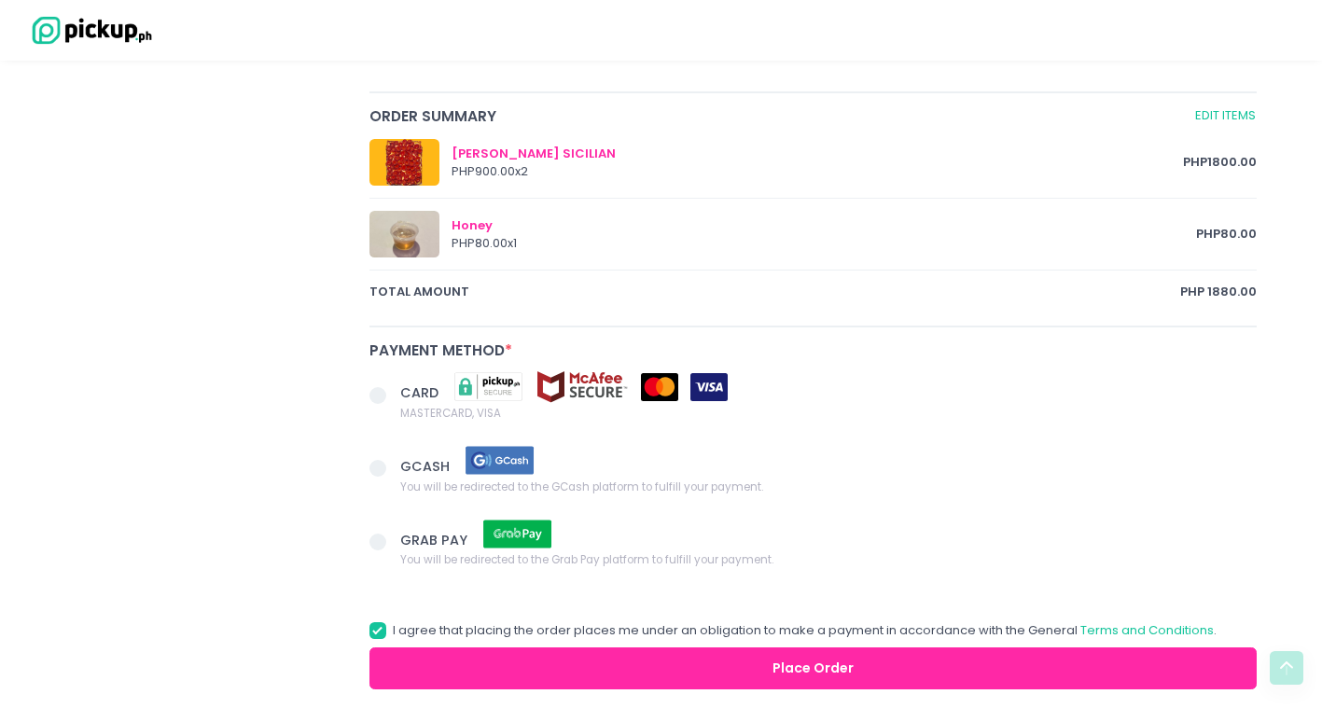
scroll to position [933, 0]
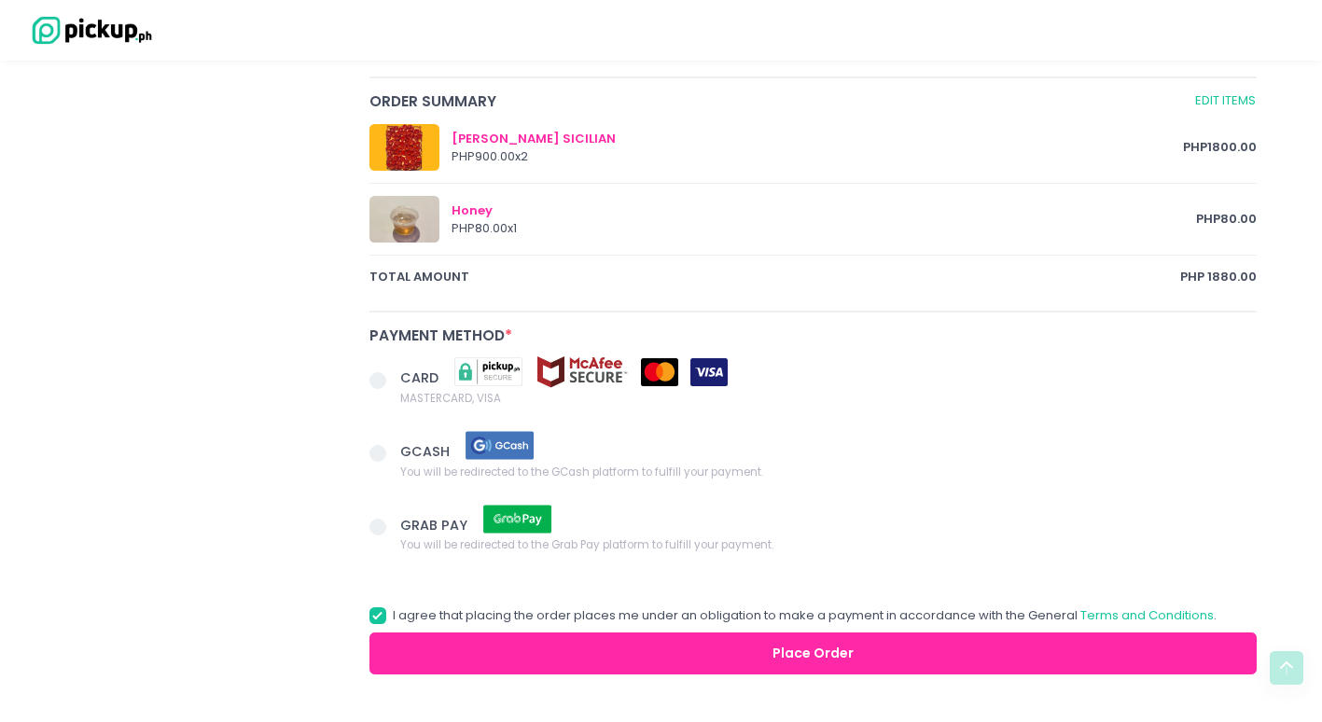
type textarea "Order will be picked-up by [PERSON_NAME]."
click at [389, 378] on span at bounding box center [385, 381] width 32 height 26
click at [393, 378] on input "CARD MASTERCARD, VISA" at bounding box center [399, 377] width 12 height 12
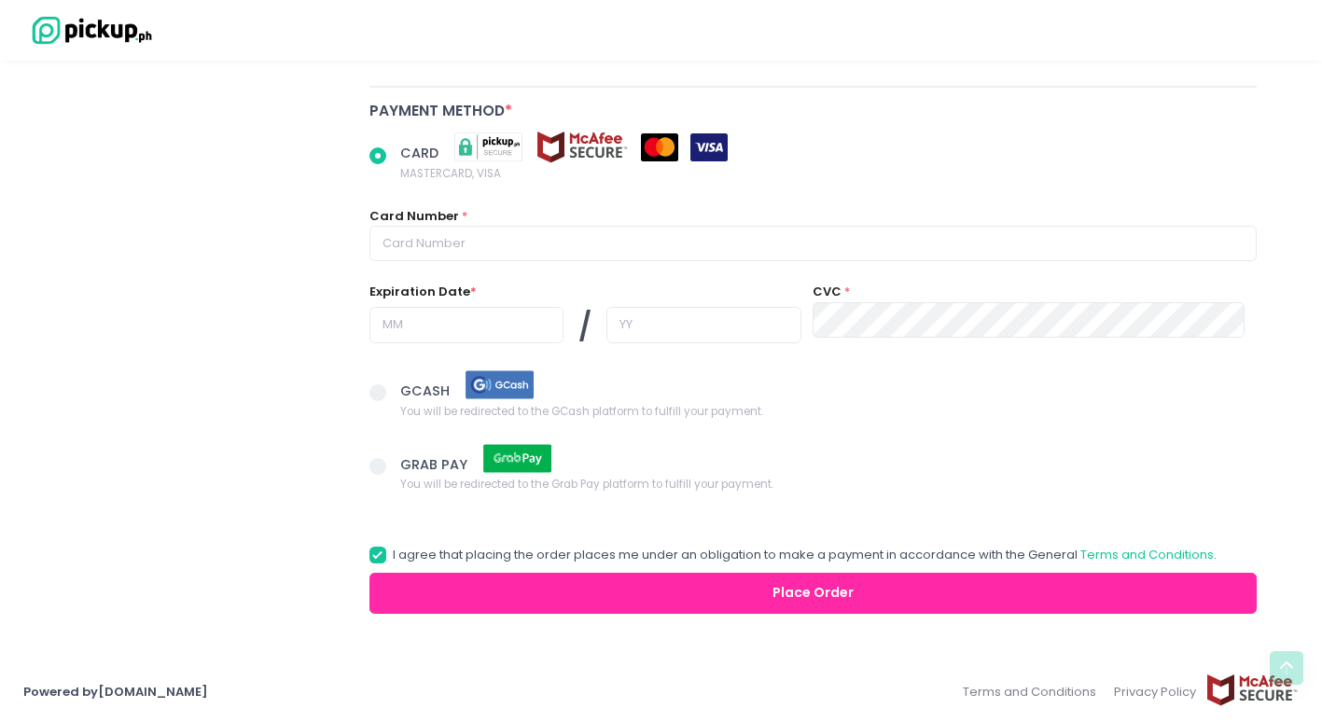
radio input "true"
click at [394, 404] on span at bounding box center [385, 395] width 32 height 26
click at [394, 396] on input "GCASH You will be redirected to the GCash platform to fulfill your payment." at bounding box center [399, 389] width 12 height 12
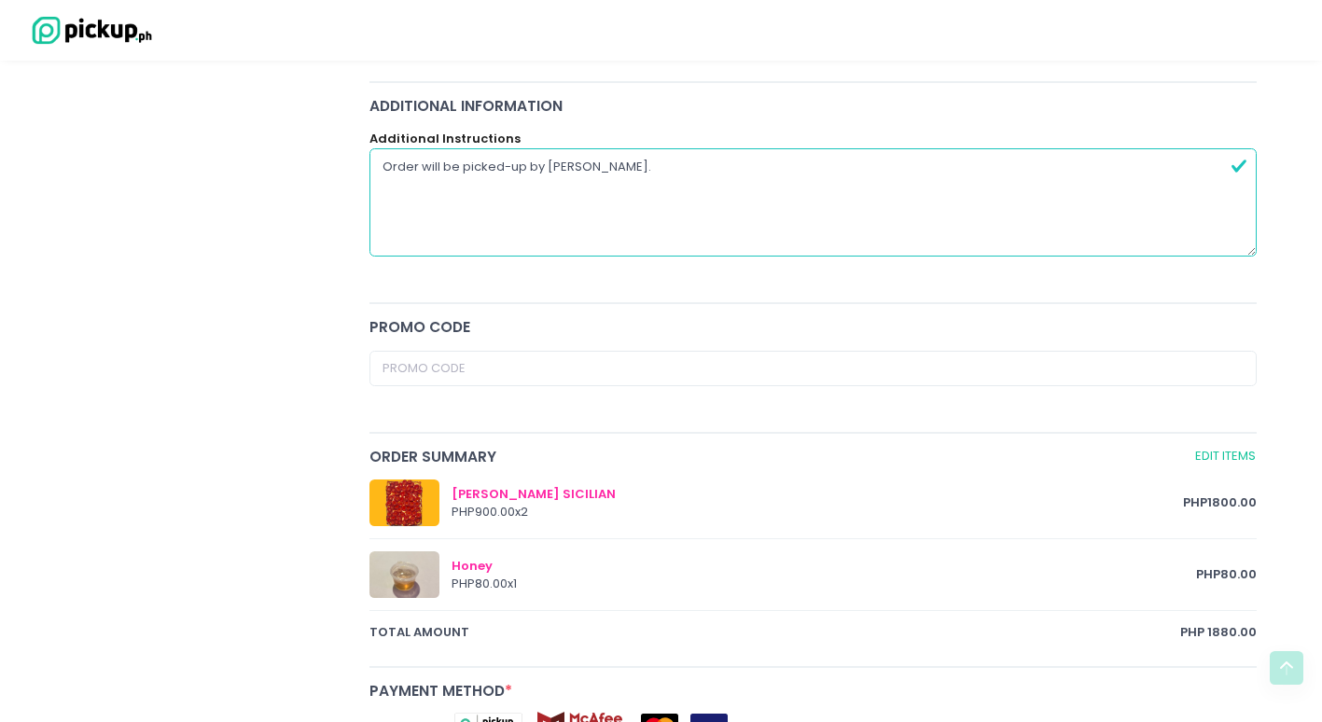
scroll to position [341, 0]
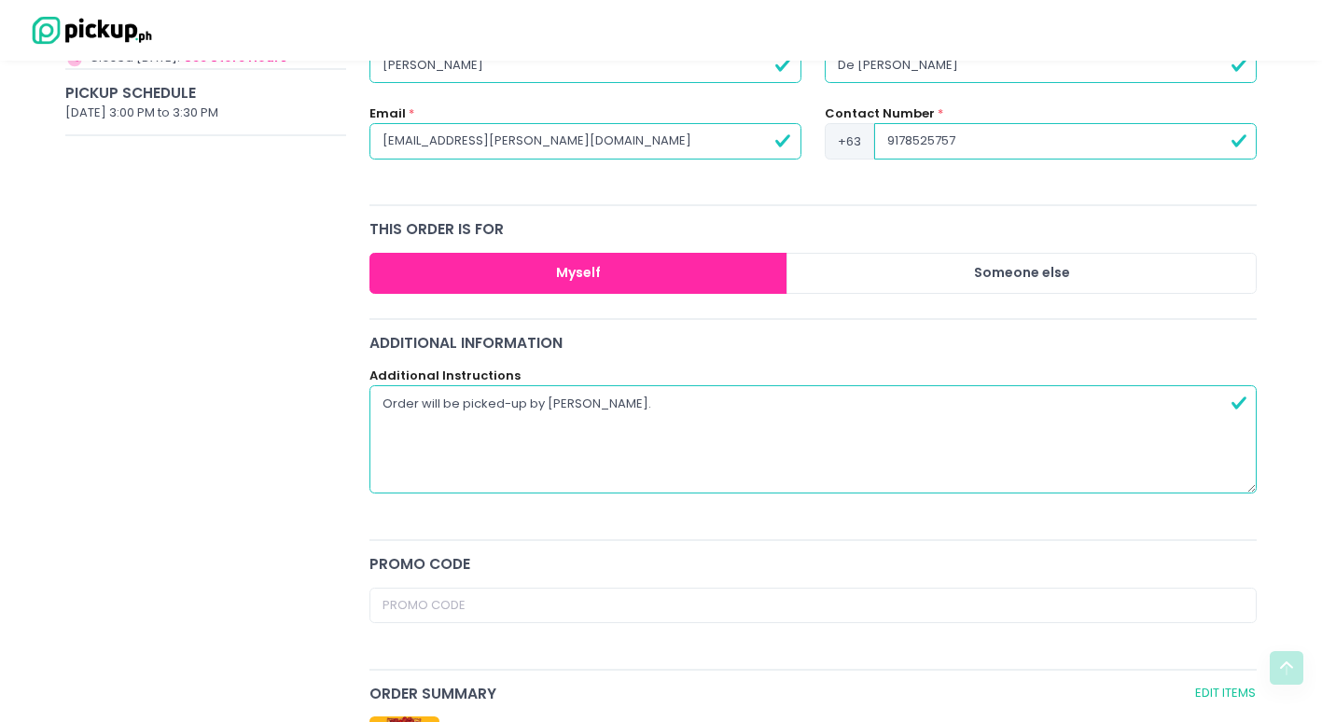
radio input "true"
click at [760, 405] on textarea "Order will be picked-up by [PERSON_NAME]." at bounding box center [813, 439] width 888 height 108
type textarea "Order will be picked-up by [PERSON_NAME]."
radio input "true"
type textarea "Order will be picked-up by [PERSON_NAME]. P"
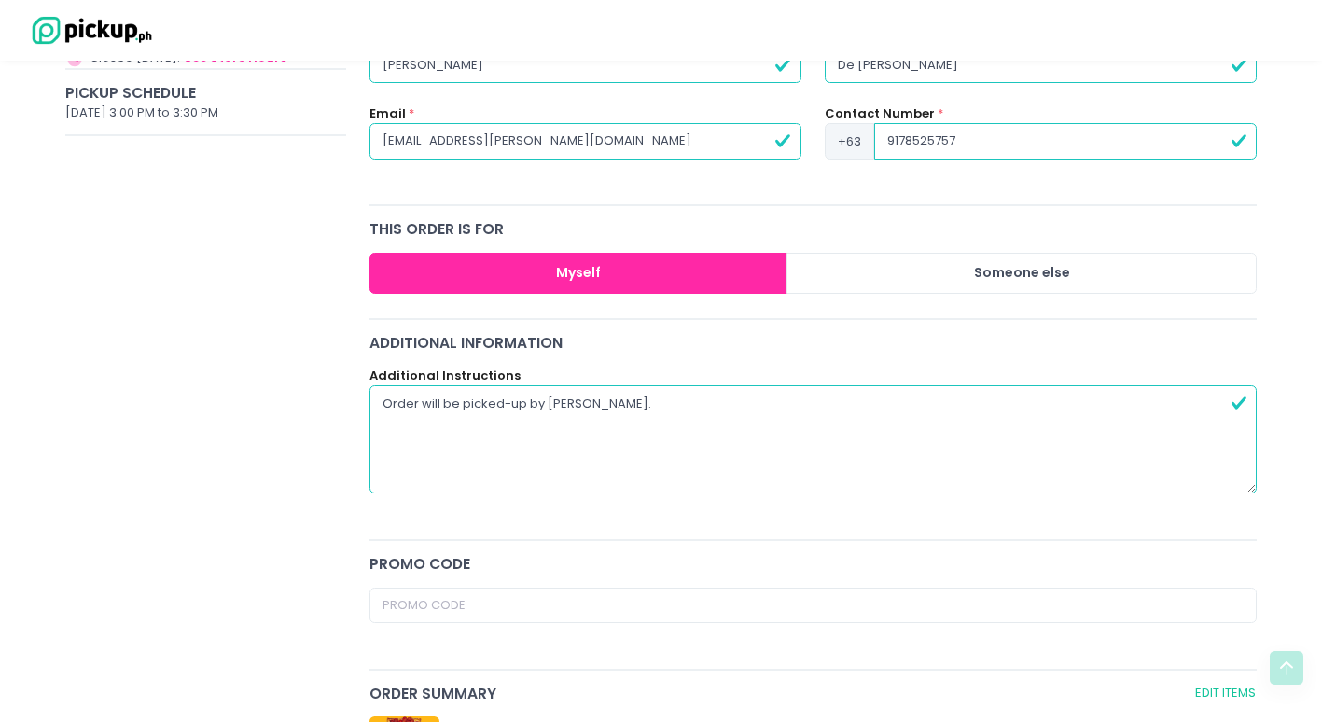
radio input "true"
type textarea "Order will be picked-up by [PERSON_NAME]. Pl"
radio input "true"
type textarea "Order will be picked-up by [PERSON_NAME]. Ple"
radio input "true"
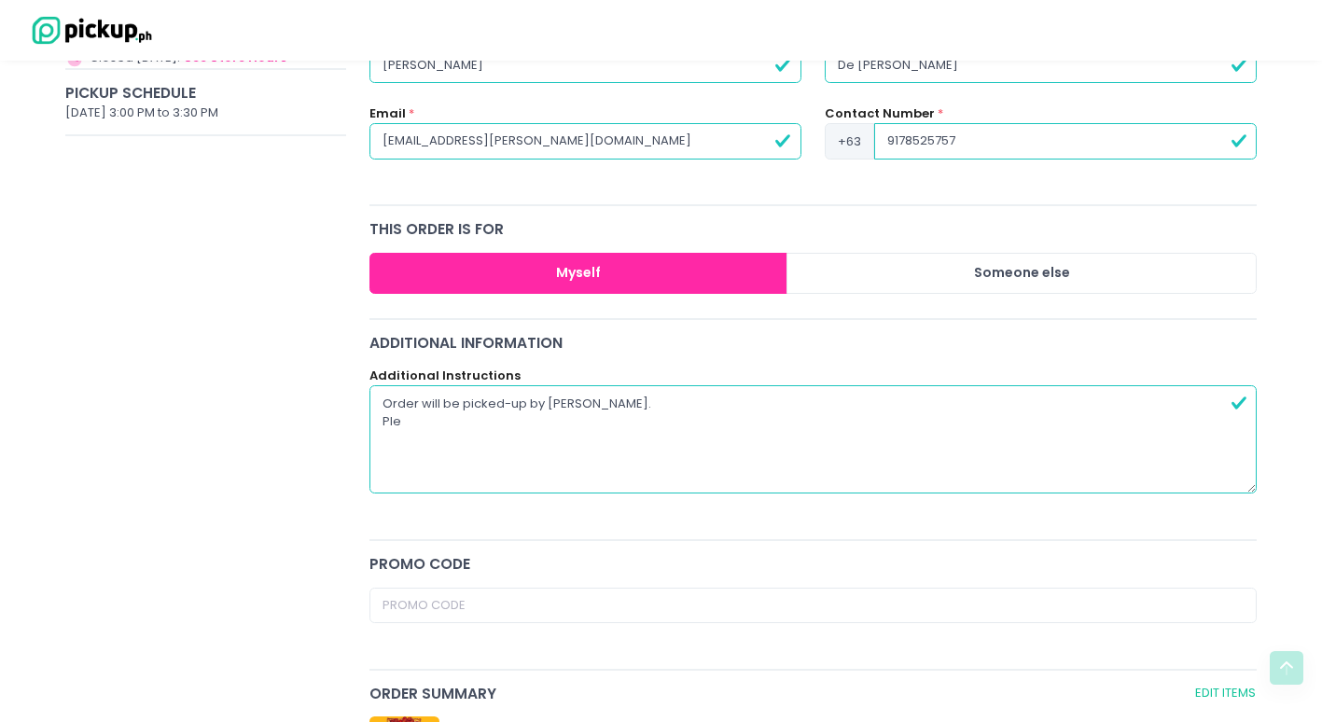
type textarea "Order will be picked-up by [PERSON_NAME]. [GEOGRAPHIC_DATA]"
radio input "true"
type textarea "Order will be picked-up by [PERSON_NAME]. Pleas"
radio input "true"
type textarea "Order will be picked-up by [PERSON_NAME]. Please"
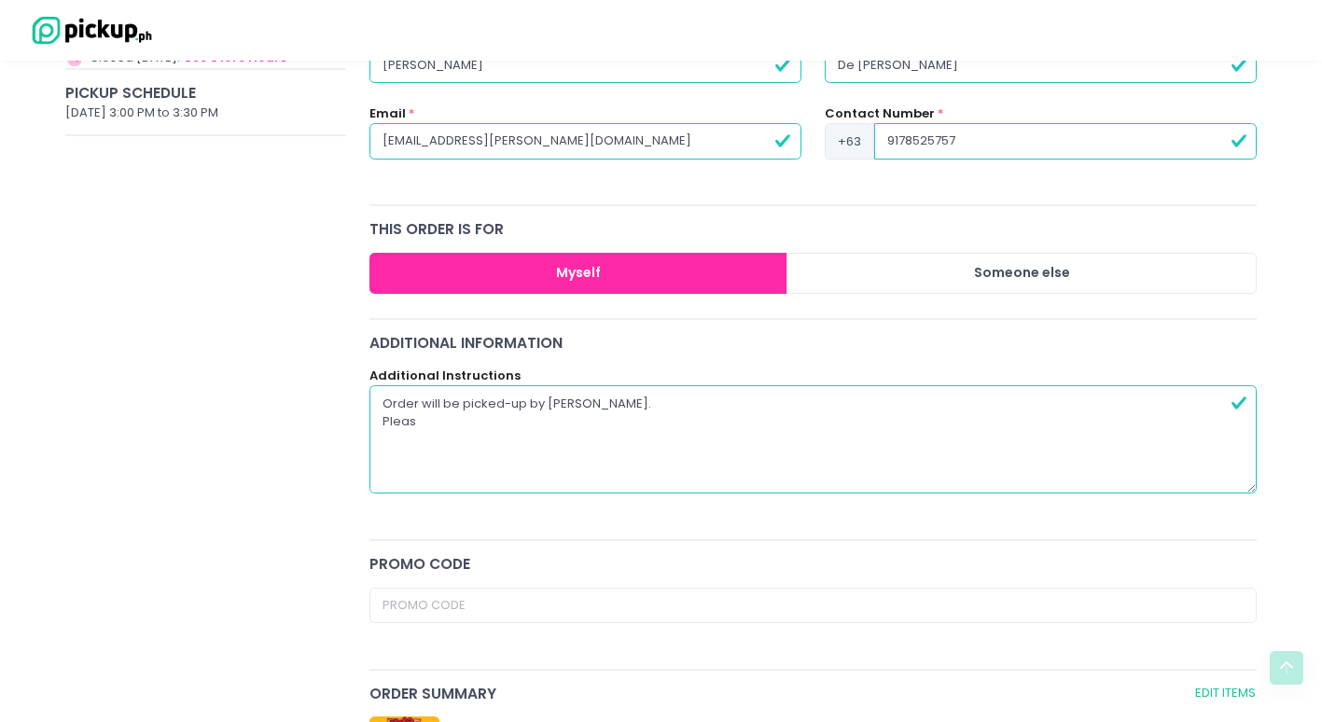
radio input "true"
type textarea "Order will be picked-up by [PERSON_NAME]. Please"
radio input "true"
type textarea "Order will be picked-up by [PERSON_NAME]. Please s"
radio input "true"
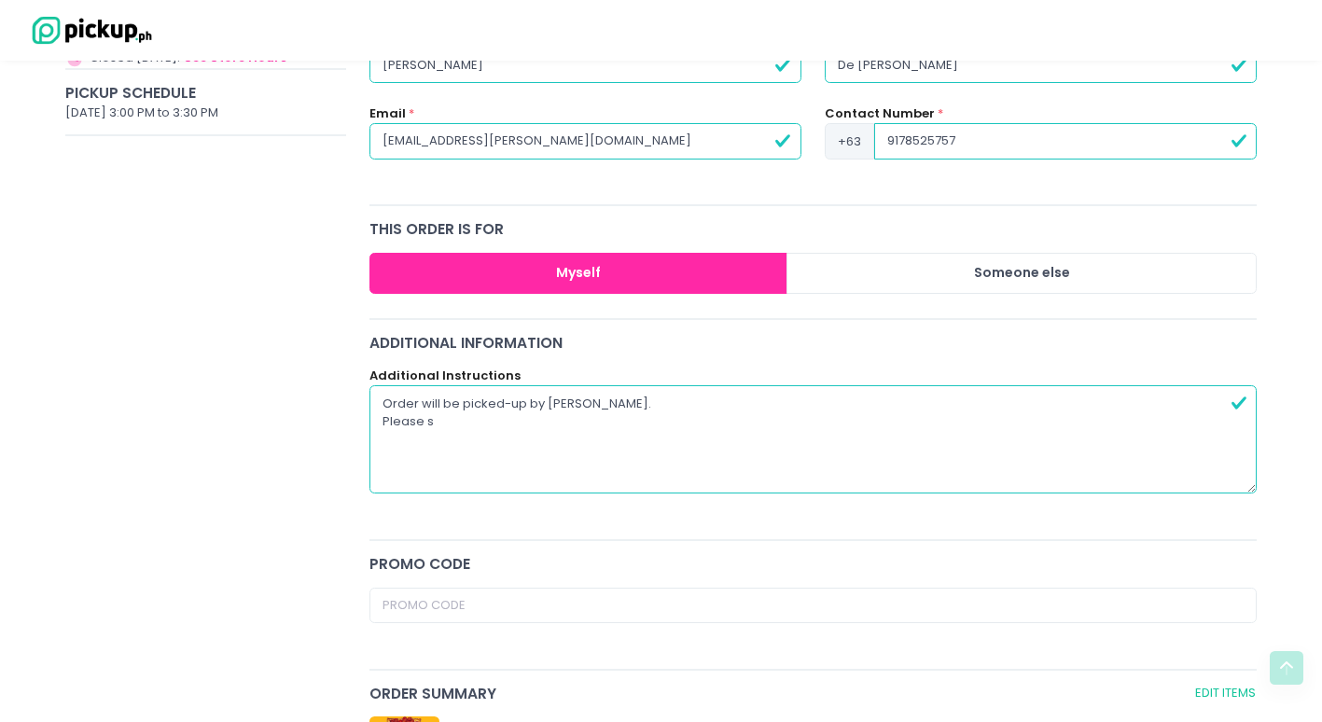
type textarea "Order will be picked-up by [PERSON_NAME]. Please se"
radio input "true"
type textarea "Order will be picked-up by [PERSON_NAME]. Please sep"
radio input "true"
type textarea "Order will be picked-up by [PERSON_NAME]. Please sepa"
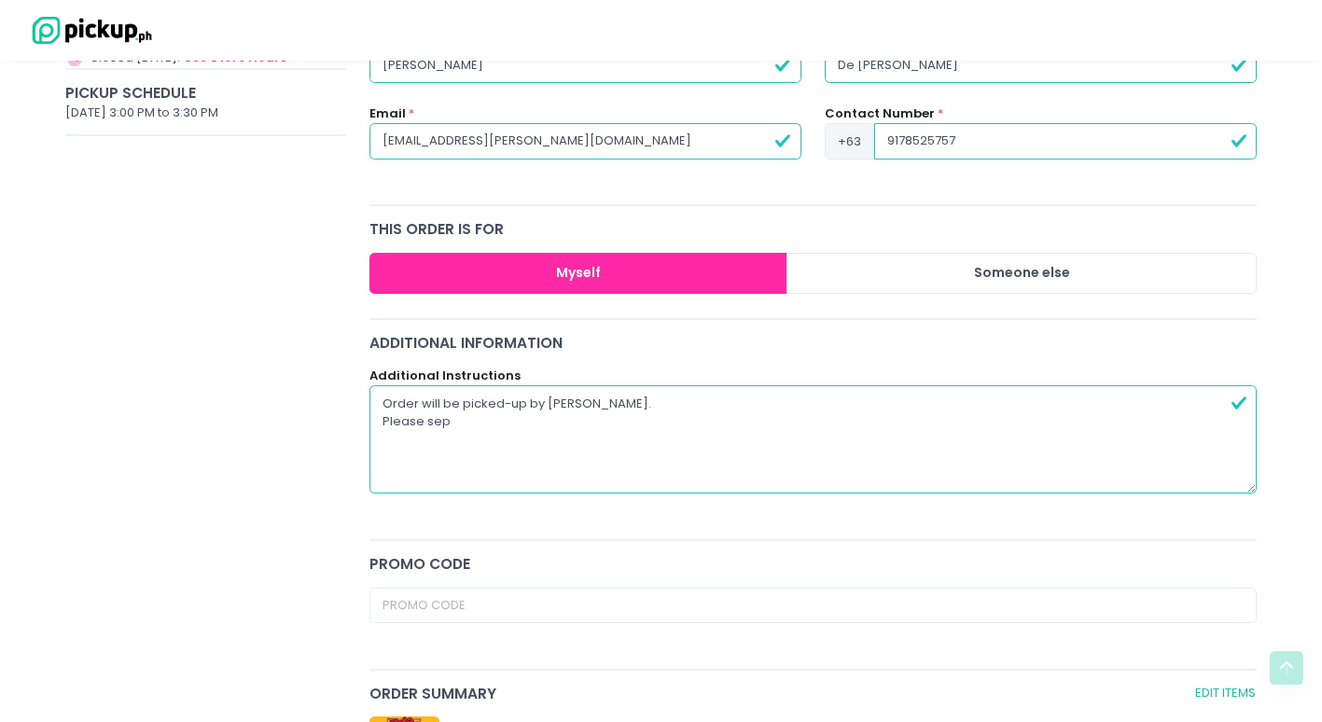
radio input "true"
type textarea "Order will be picked-up by [PERSON_NAME]. Please separ"
radio input "true"
type textarea "Order will be picked-up by [PERSON_NAME]. Please separa"
radio input "true"
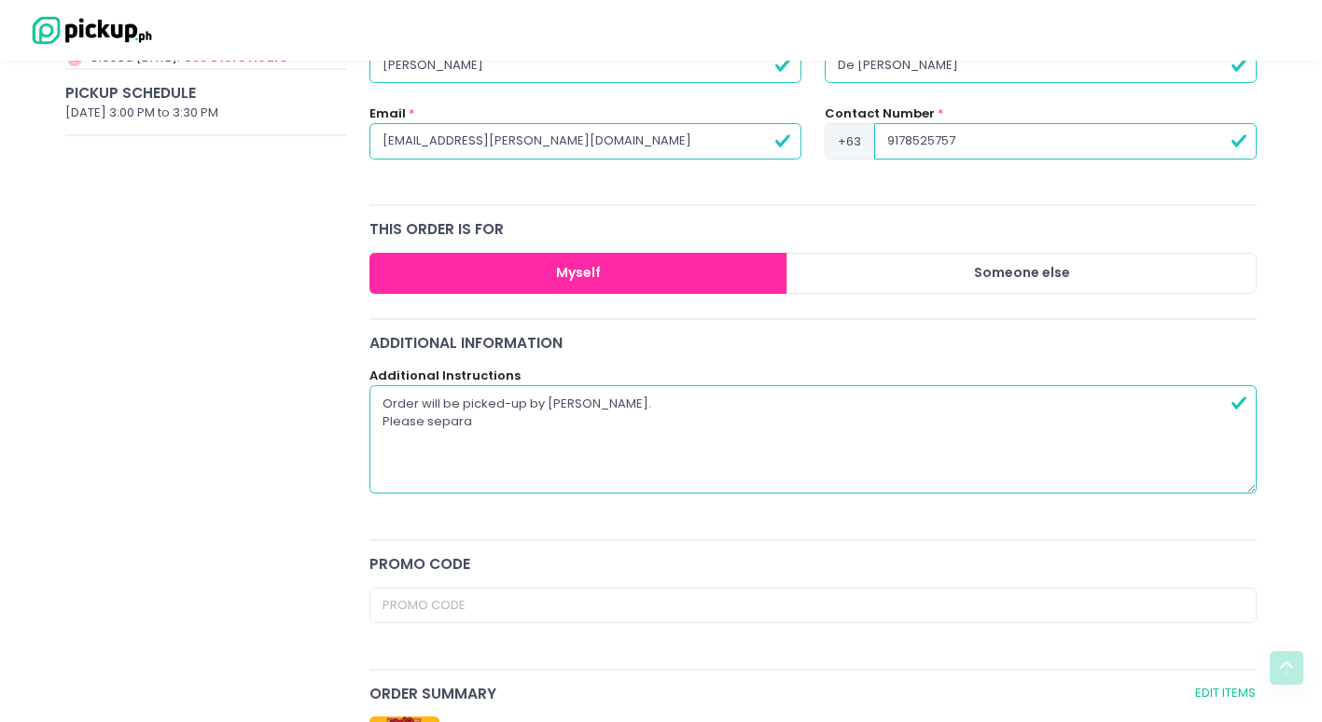
type textarea "Order will be picked-up by [PERSON_NAME]. Please separat"
radio input "true"
type textarea "Order will be picked-up by [PERSON_NAME]. Please separate"
radio input "true"
type textarea "Order will be picked-up by [PERSON_NAME]. Please separatel"
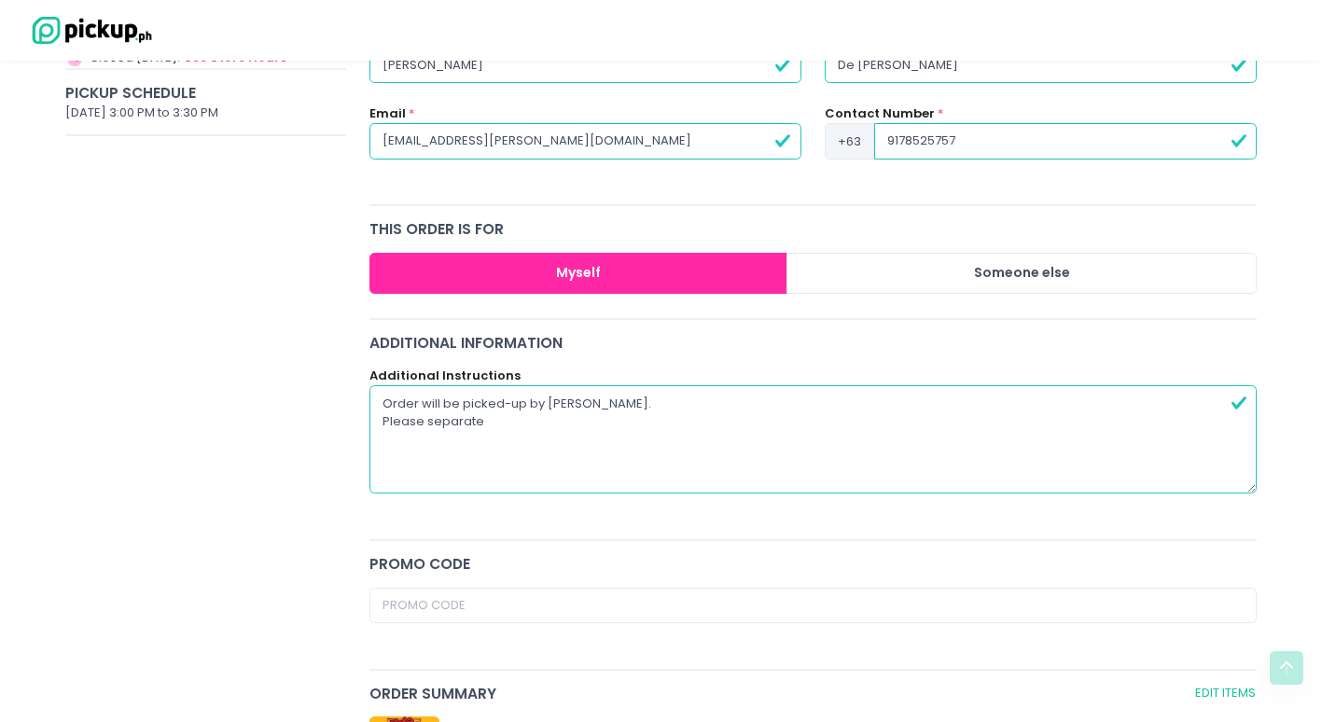
radio input "true"
type textarea "Order will be picked-up by [PERSON_NAME]. Please separately"
radio input "true"
type textarea "Order will be picked-up by [PERSON_NAME]. Please separately"
radio input "true"
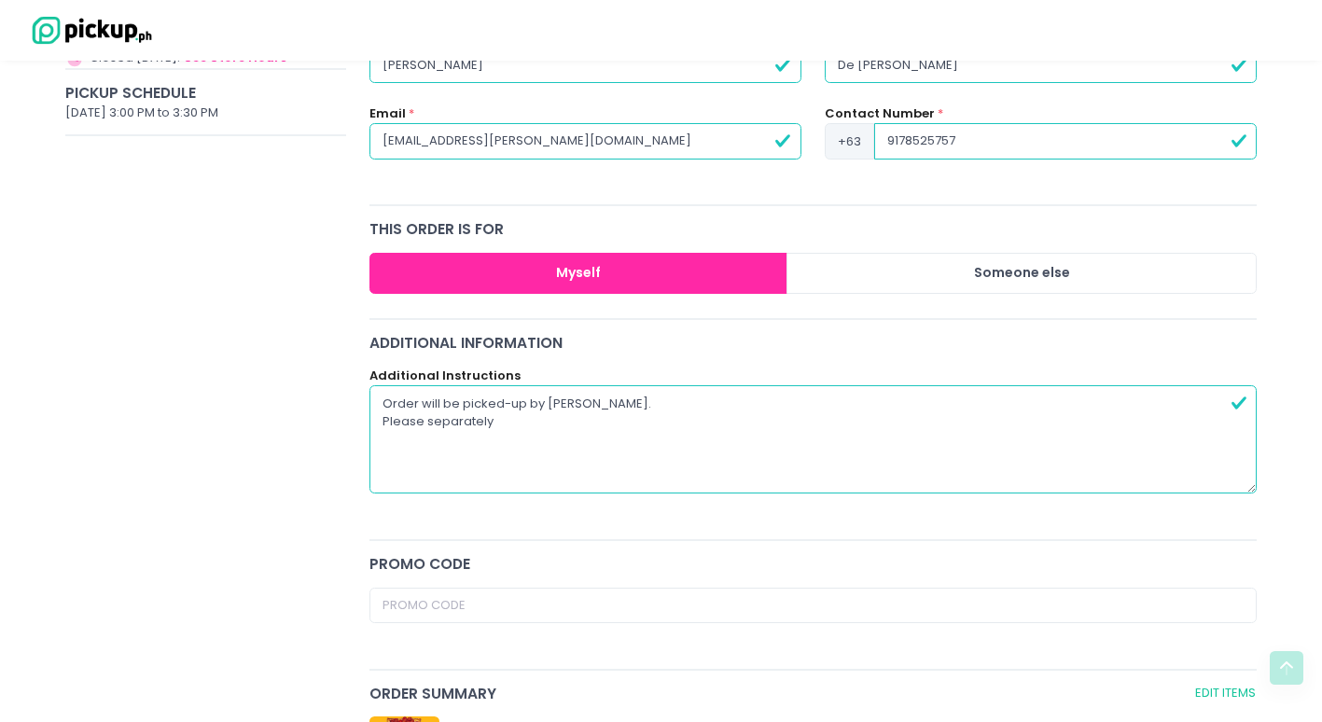
type textarea "Order will be picked-up by [PERSON_NAME]. Please separately p"
radio input "true"
type textarea "Order will be picked-up by [PERSON_NAME]. Please separately pa"
radio input "true"
type textarea "Order will be picked-up by [PERSON_NAME]. Please separately pac"
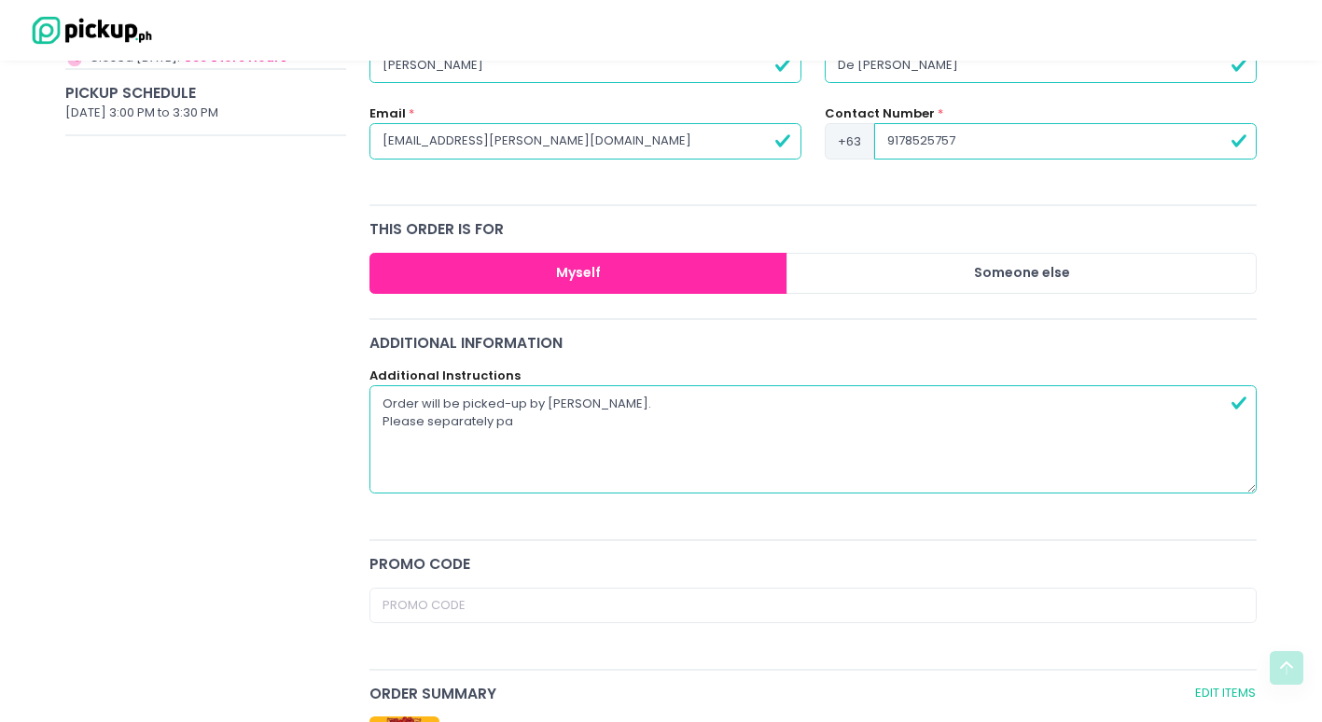
radio input "true"
type textarea "Order will be picked-up by [PERSON_NAME]. Please separately pack"
radio input "true"
type textarea "Order will be picked-up by [PERSON_NAME]. Please separately pack"
radio input "true"
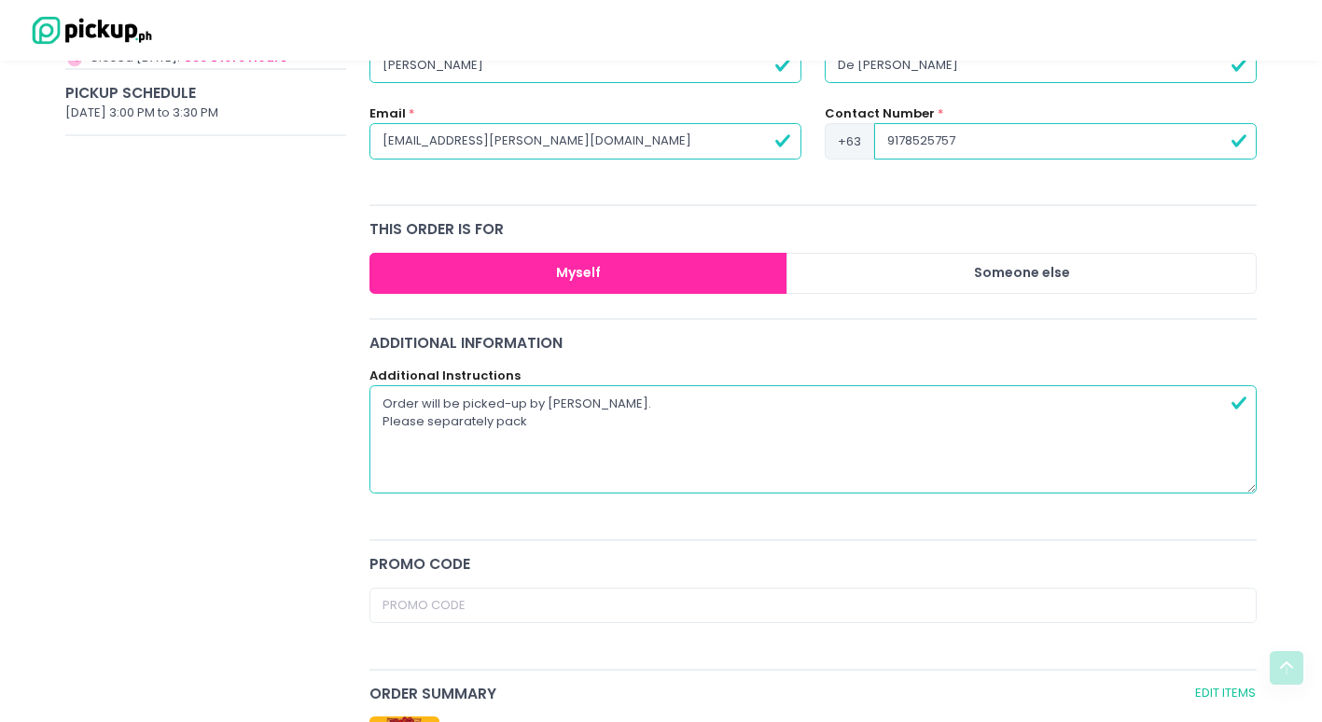
type textarea "Order will be picked-up by [PERSON_NAME]. Please separately pack t"
radio input "true"
type textarea "Order will be picked-up by [PERSON_NAME]. Please separately pack th"
radio input "true"
type textarea "Order will be picked-up by [PERSON_NAME]. Please separately pack the"
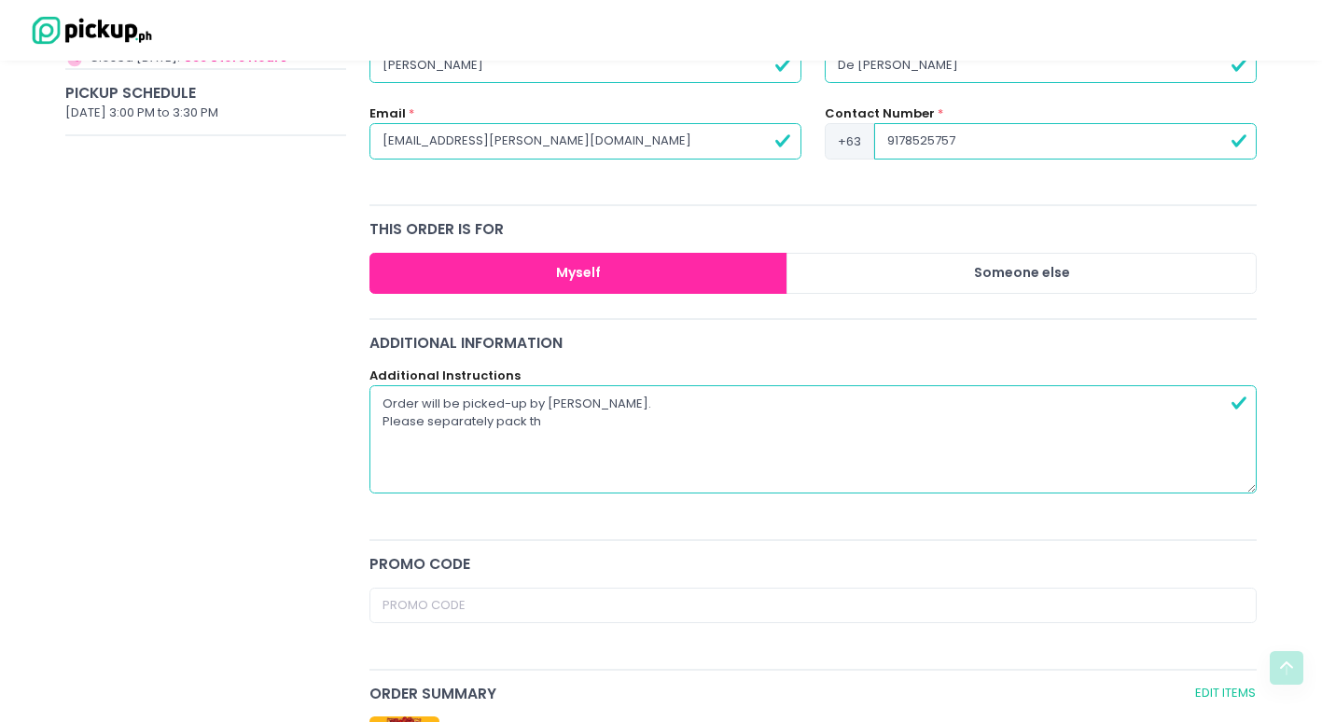
radio input "true"
type textarea "Order will be picked-up by [PERSON_NAME]. Please separately pack the"
radio input "true"
type textarea "Order will be picked-up by [PERSON_NAME]. Please separately pack the 2"
radio input "true"
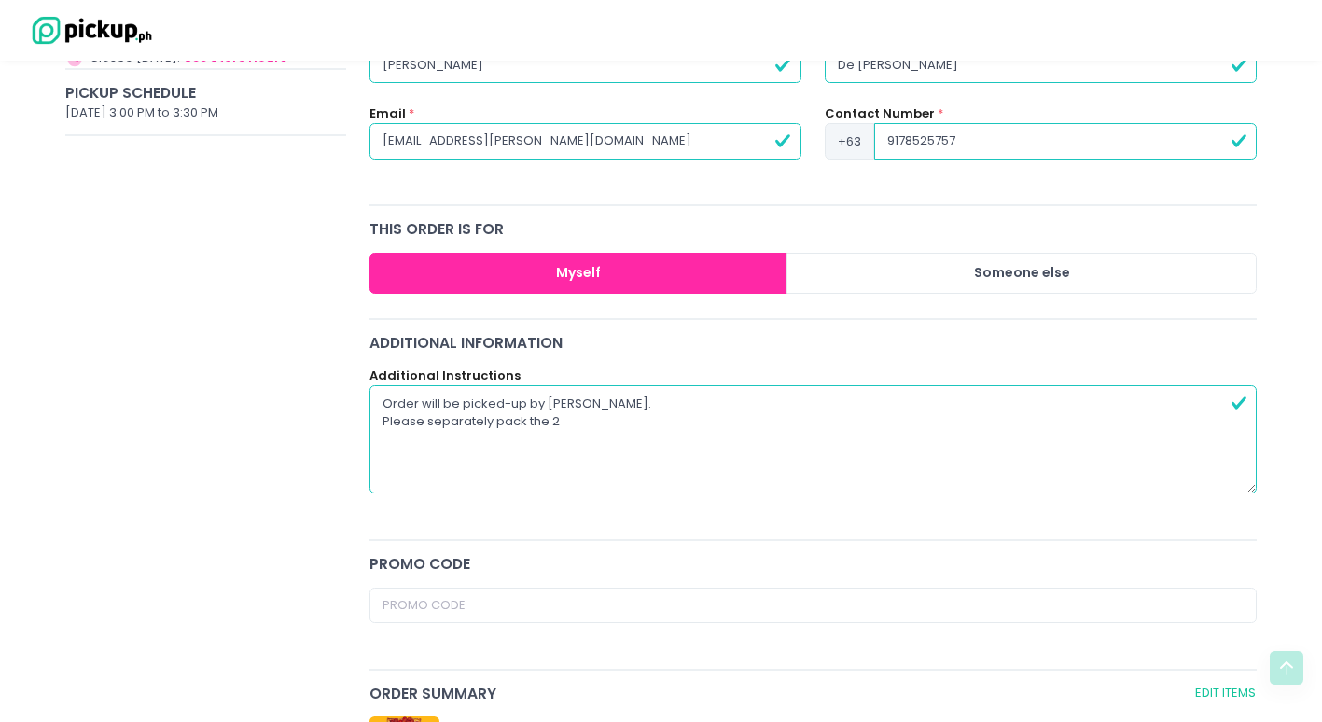
type textarea "Order will be picked-up by [PERSON_NAME]. Please separately pack the 2"
radio input "true"
type textarea "Order will be picked-up by [PERSON_NAME]. Please separately pack the 2 p"
radio input "true"
type textarea "Order will be picked-up by [PERSON_NAME]. Please separately pack the 2 pi"
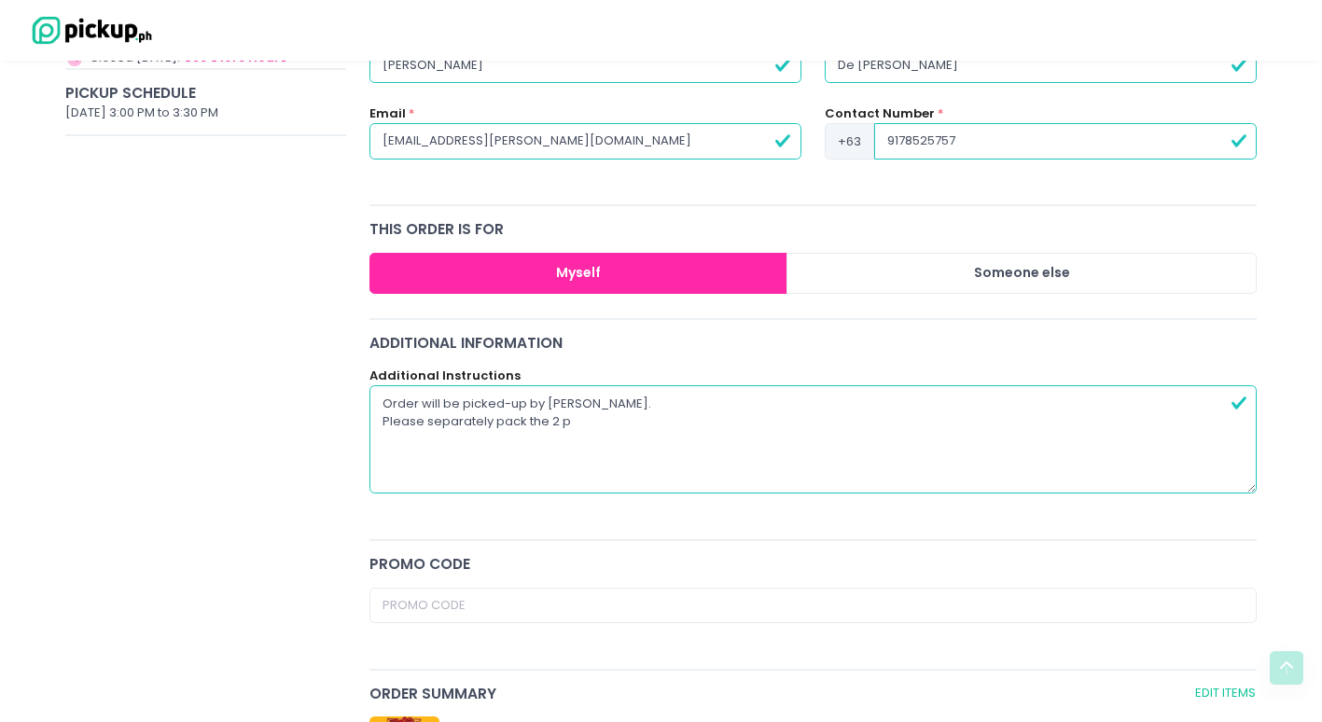
radio input "true"
type textarea "Order will be picked-up by [PERSON_NAME]. Please separately pack the 2 piz"
radio input "true"
type textarea "Order will be picked-up by [PERSON_NAME]. Please separately pack the 2 pizz"
radio input "true"
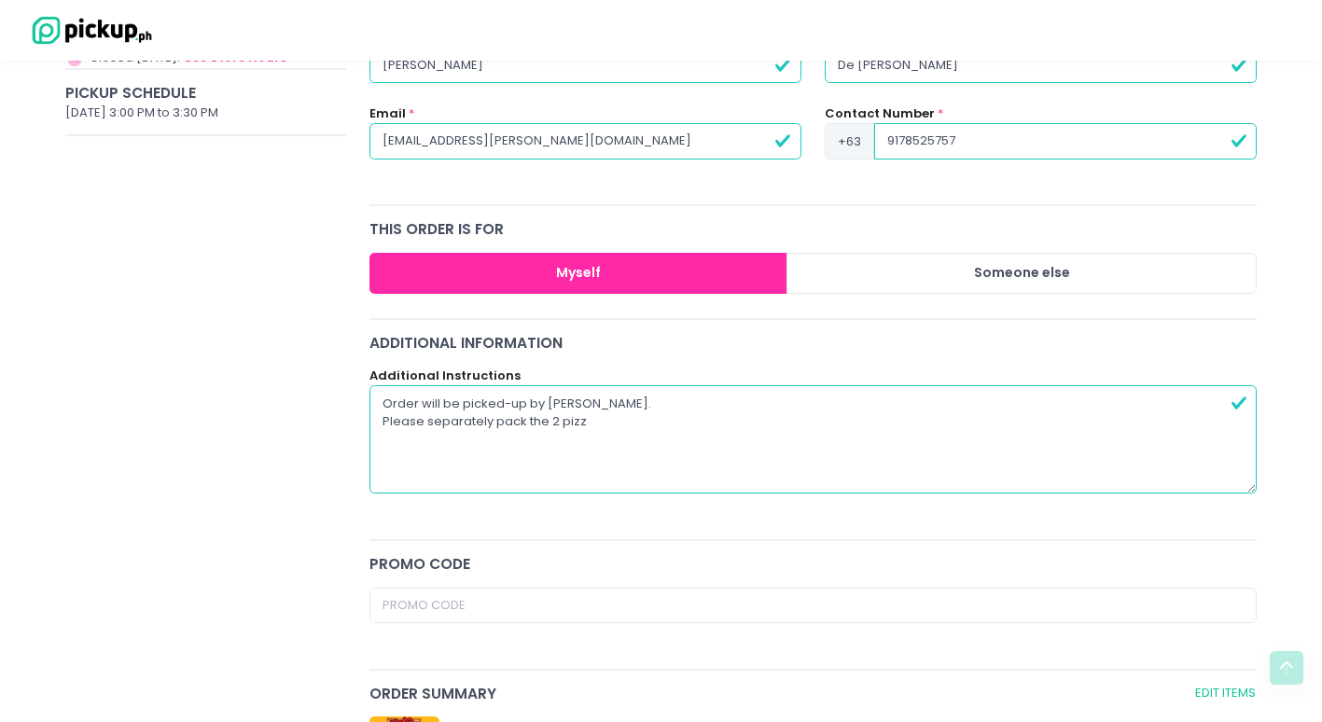
type textarea "Order will be picked-up by [PERSON_NAME]. Please separately pack the 2 pizza"
radio input "true"
type textarea "Order will be picked-up by [PERSON_NAME]. Please separately pack the 2 pizzas"
radio input "true"
type textarea "Order will be picked-up by [PERSON_NAME]. Please separately pack the 2 pizzas/"
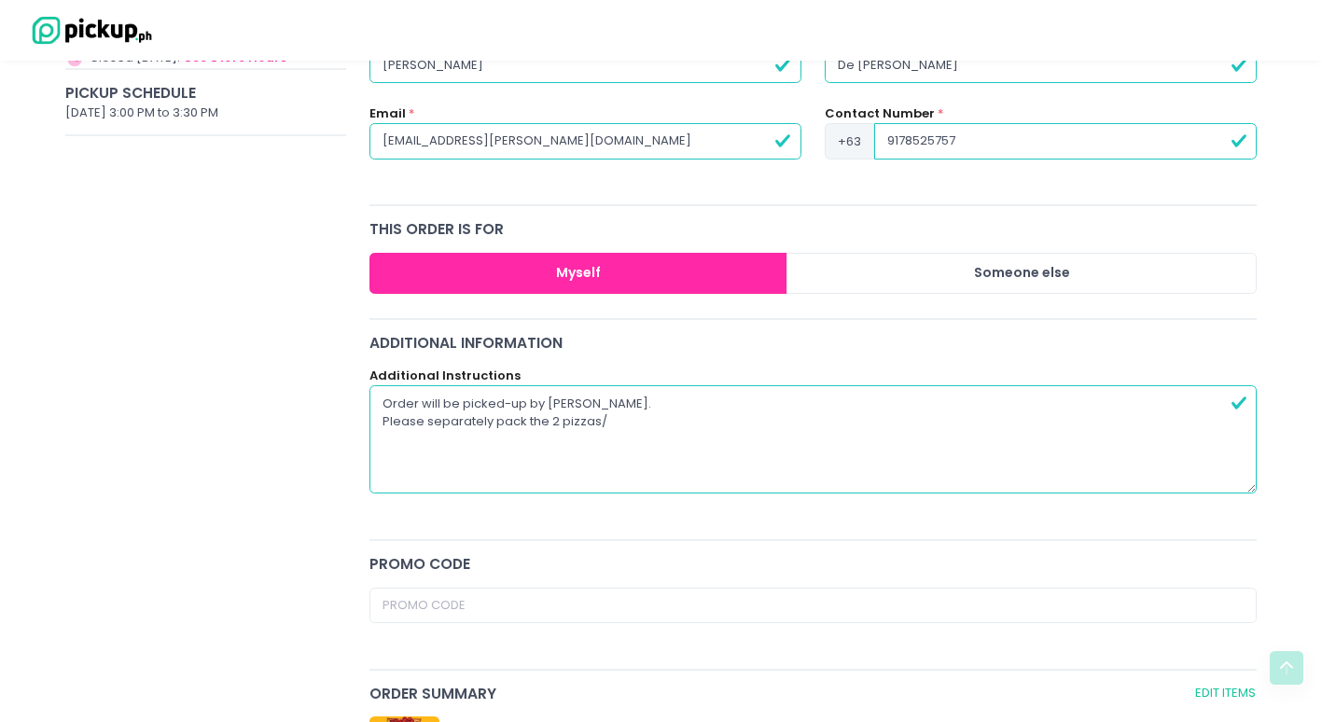
radio input "true"
type textarea "Order will be picked-up by [PERSON_NAME]. Please separately pack the 2 pizzas"
radio input "true"
type textarea "Order will be picked-up by [PERSON_NAME]. Please separately pack the 2 pizzas."
radio input "true"
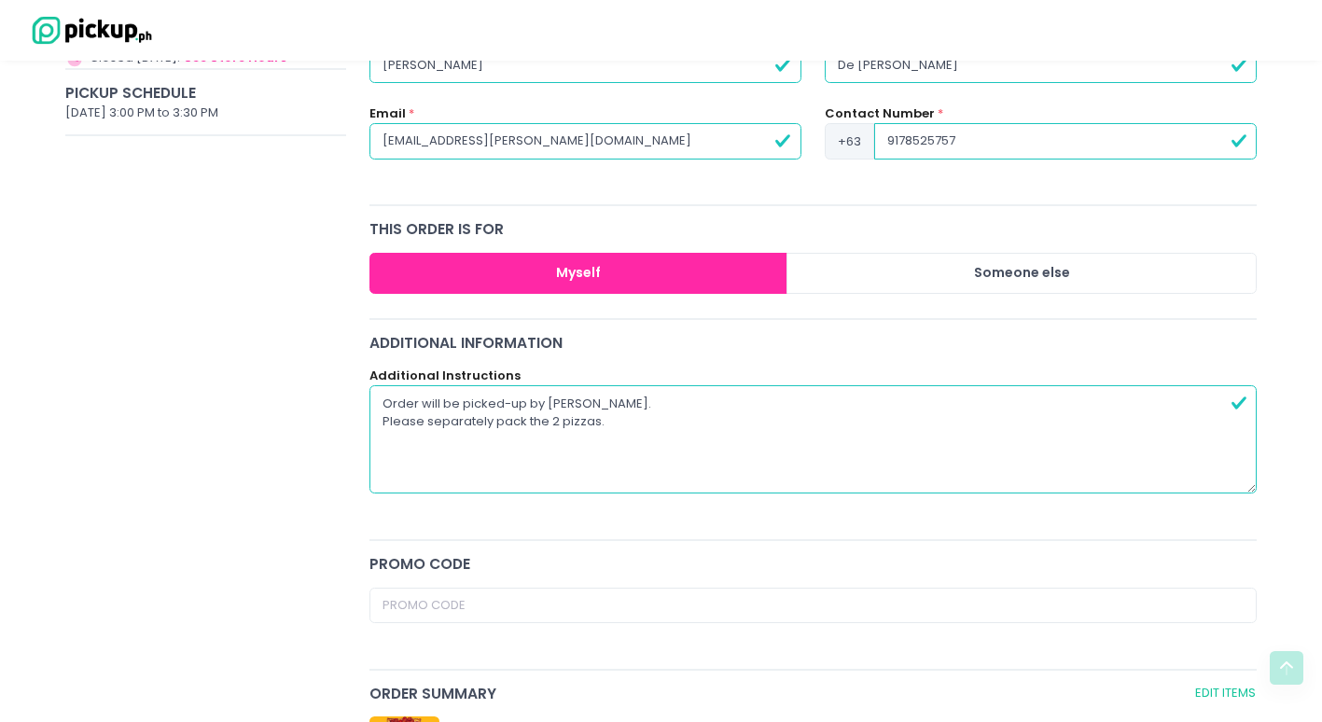
type textarea "Order will be picked-up by [PERSON_NAME]. Please separately pack the 2 pizzas."
radio input "true"
type textarea "Order will be picked-up by [PERSON_NAME]. Please separately pack the 2 pizzas. T"
radio input "true"
type textarea "Order will be picked-up by [PERSON_NAME]. Please separately pack the 2 pizzas. …"
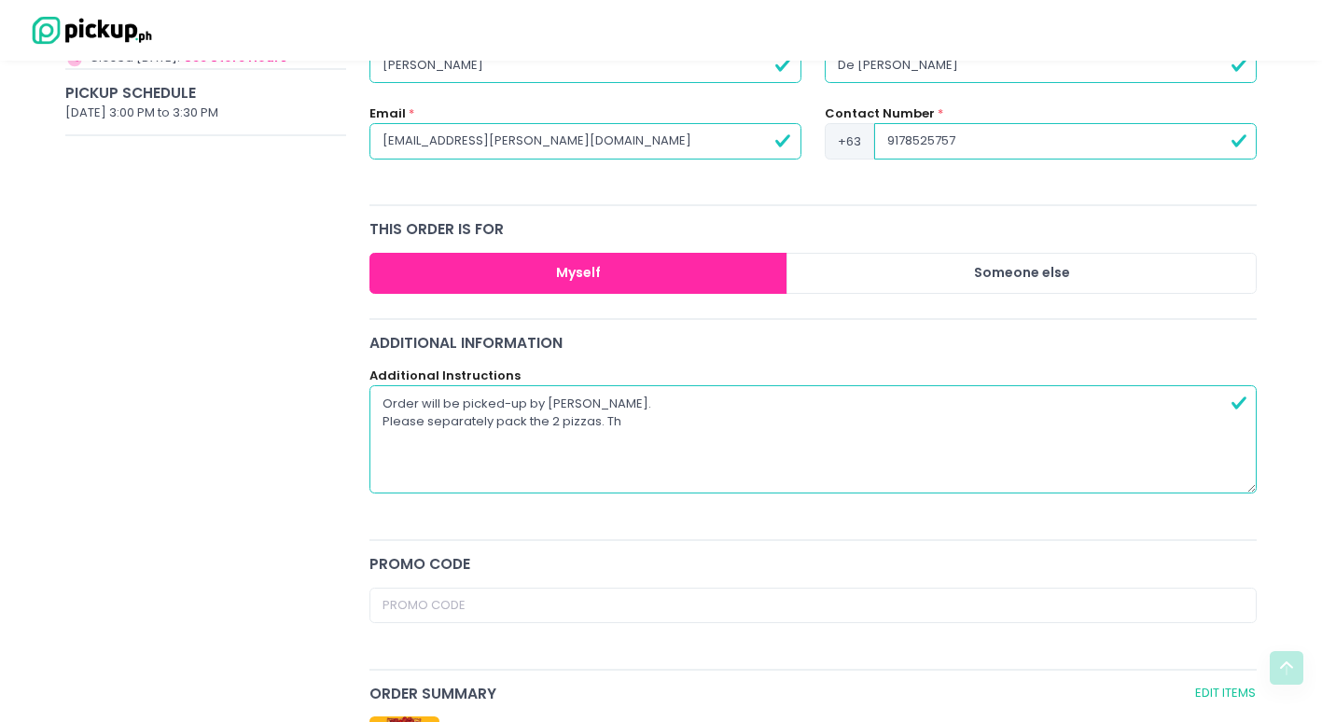
radio input "true"
type textarea "Order will be picked-up by [PERSON_NAME]. Please separately pack the 2 pizzas. …"
radio input "true"
type textarea "Order will be picked-up by [PERSON_NAME]. Please separately pack the 2 pizzas. …"
radio input "true"
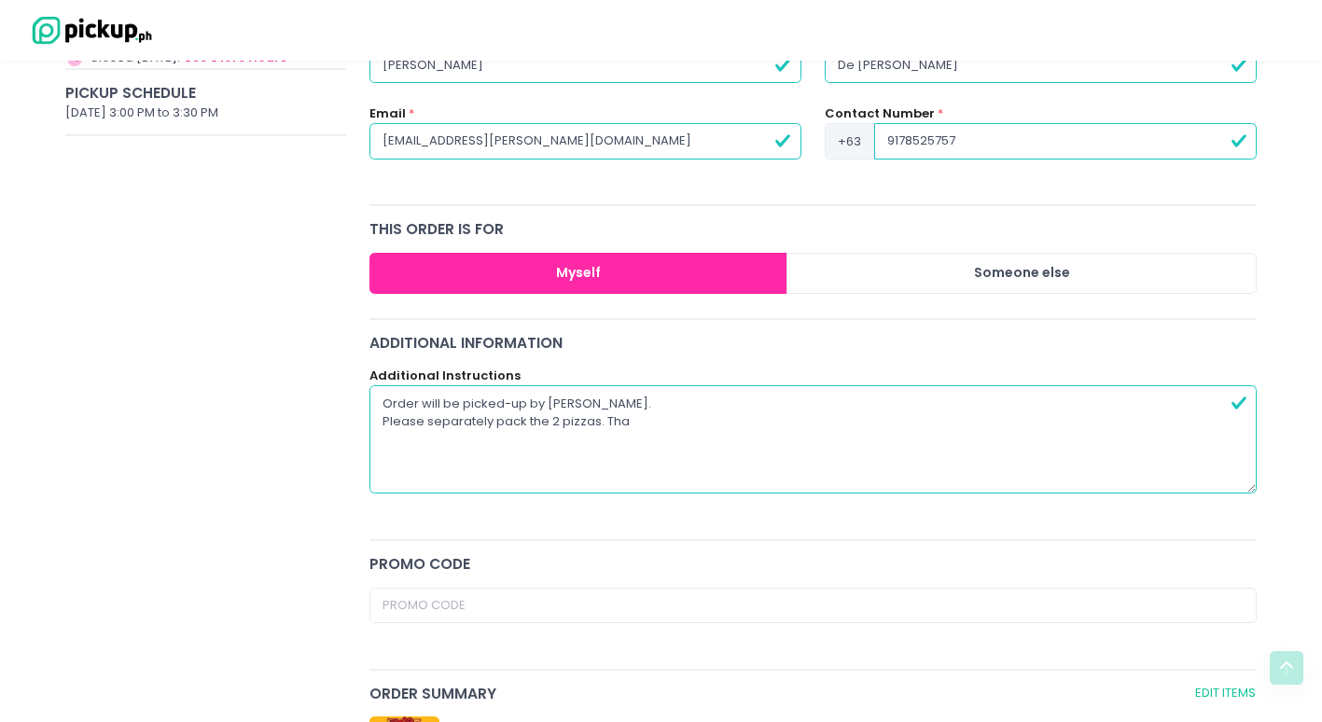
type textarea "Order will be picked-up by [PERSON_NAME]. Please separately pack the 2 pizzas. …"
radio input "true"
type textarea "Order will be picked-up by [PERSON_NAME]. Please separately pack the 2 pizzas. …"
radio input "true"
type textarea "Order will be picked-up by [PERSON_NAME]. Please separately pack the 2 pizzas. …"
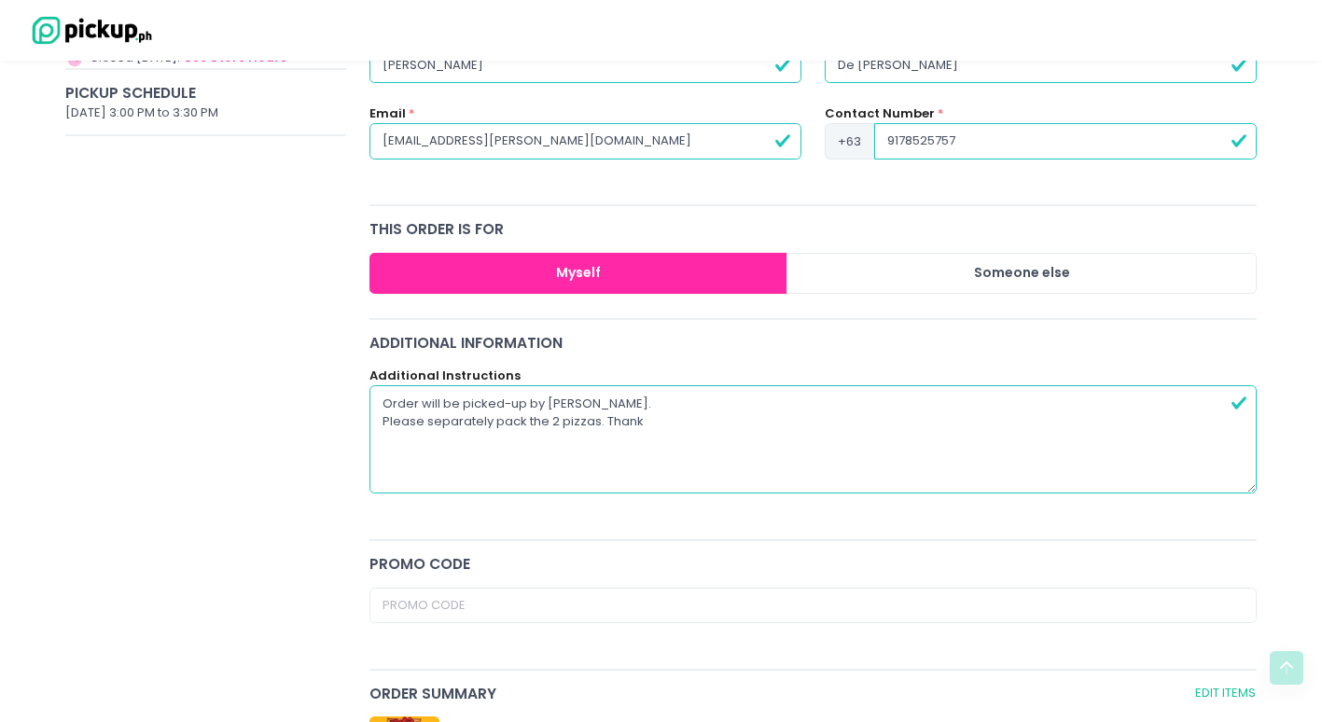
radio input "true"
type textarea "Order will be picked-up by [PERSON_NAME]. Please separately pack the 2 pizzas. …"
radio input "true"
type textarea "Order will be picked-up by [PERSON_NAME]. Please separately pack the 2 pizzas. …"
radio input "true"
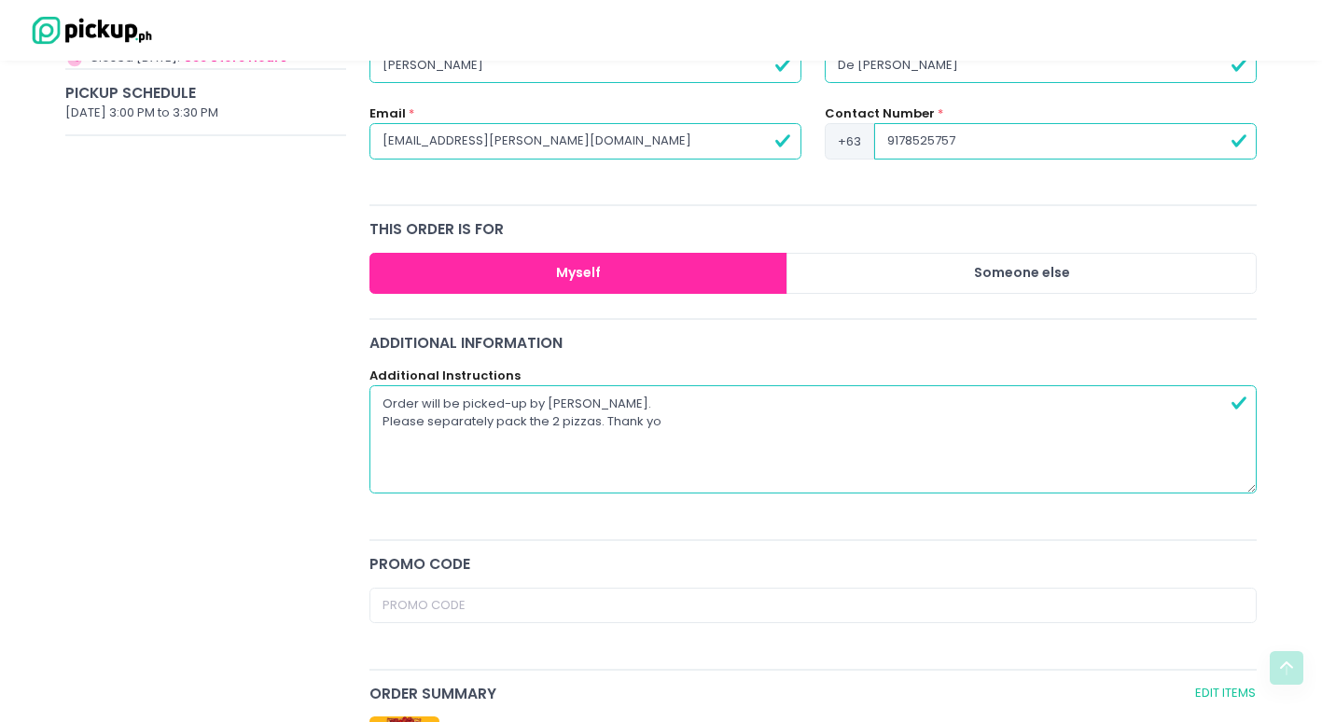
type textarea "Order will be picked-up by [PERSON_NAME]. Please separately pack the 2 pizzas. …"
radio input "true"
type textarea "Order will be picked-up by [PERSON_NAME]. Please separately pack the 2 pizzas. …"
radio input "true"
click at [778, 403] on textarea "Order will be picked-up by [PERSON_NAME]. Please separately pack the 2 pizzas. …" at bounding box center [813, 439] width 888 height 108
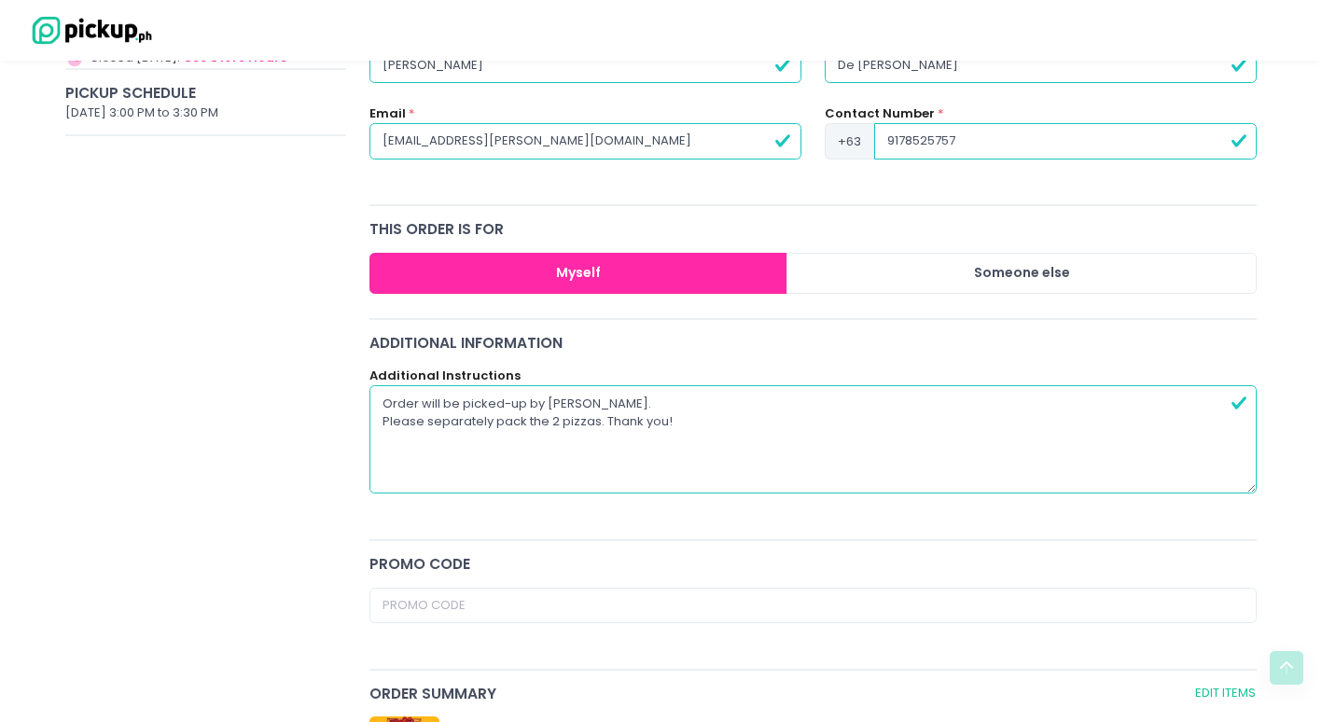
type textarea "Order will be picked-up by [PERSON_NAME] . Please separately pack the 2 pizzas.…"
radio input "true"
type textarea "Order will be picked-up by [PERSON_NAME] (. Please separately pack the 2 pizzas…"
radio input "true"
type textarea "Order will be picked-up by [PERSON_NAME] (0. Please separately pack the 2 pizza…"
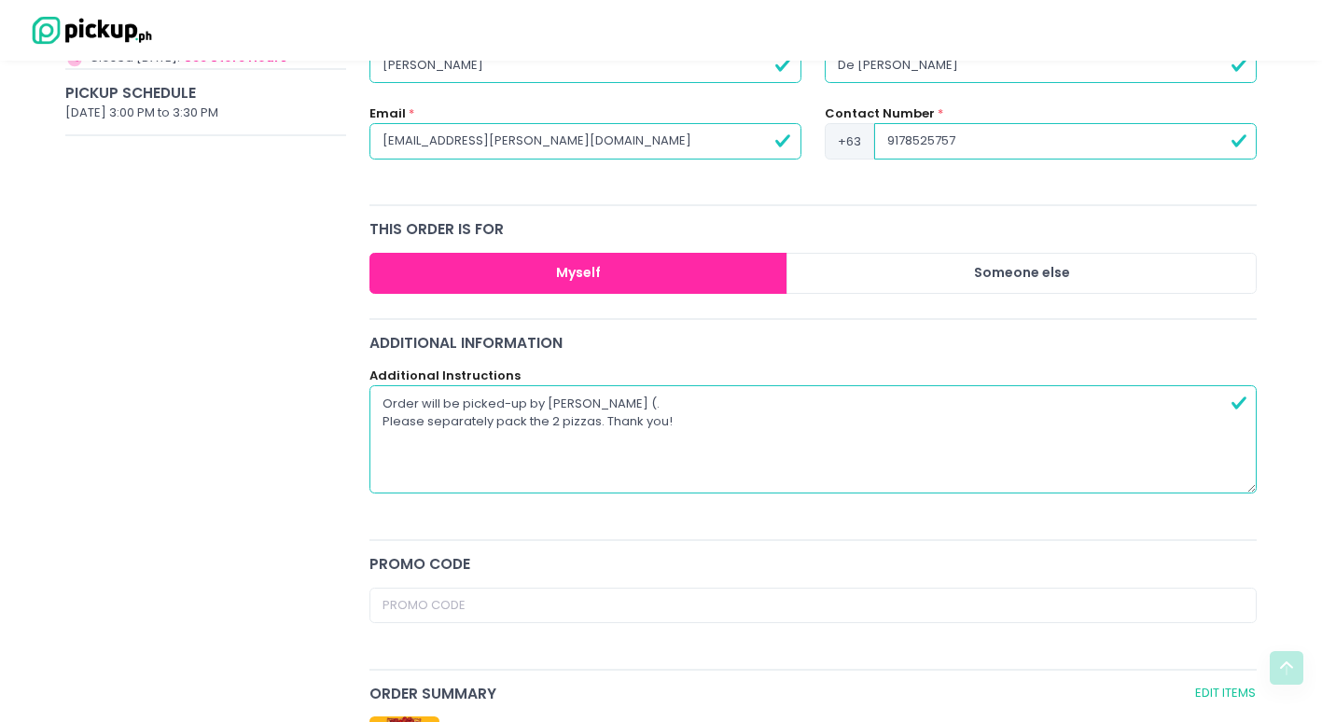
radio input "true"
type textarea "Order will be picked-up by [PERSON_NAME] (09. Please separately pack the 2 pizz…"
radio input "true"
type textarea "Order will be picked-up by [PERSON_NAME] (099. Please separately pack the 2 piz…"
radio input "true"
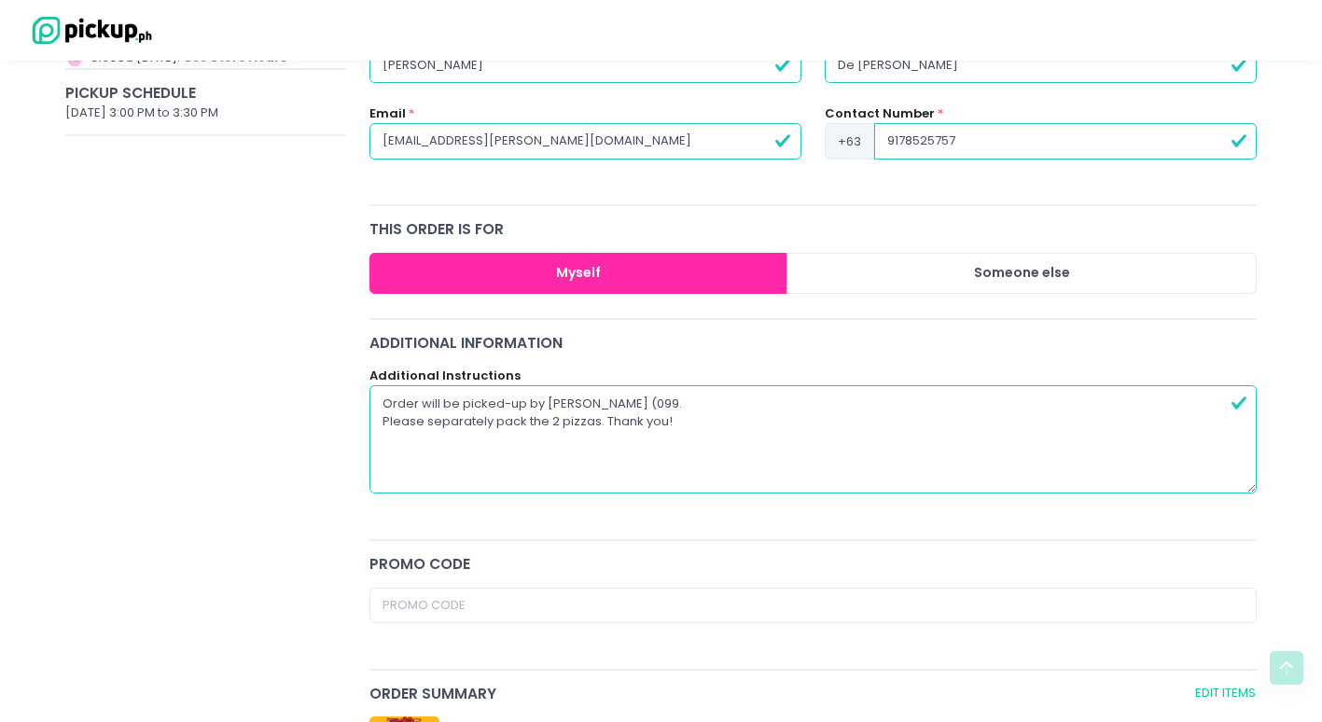
type textarea "Order will be picked-up by [PERSON_NAME] (0991. Please separately pack the 2 pi…"
radio input "true"
type textarea "Order will be picked-up by [PERSON_NAME] (09913. Please separately pack the 2 p…"
radio input "true"
type textarea "Order will be picked-up by [PERSON_NAME] (099133. Please separately pack the 2 …"
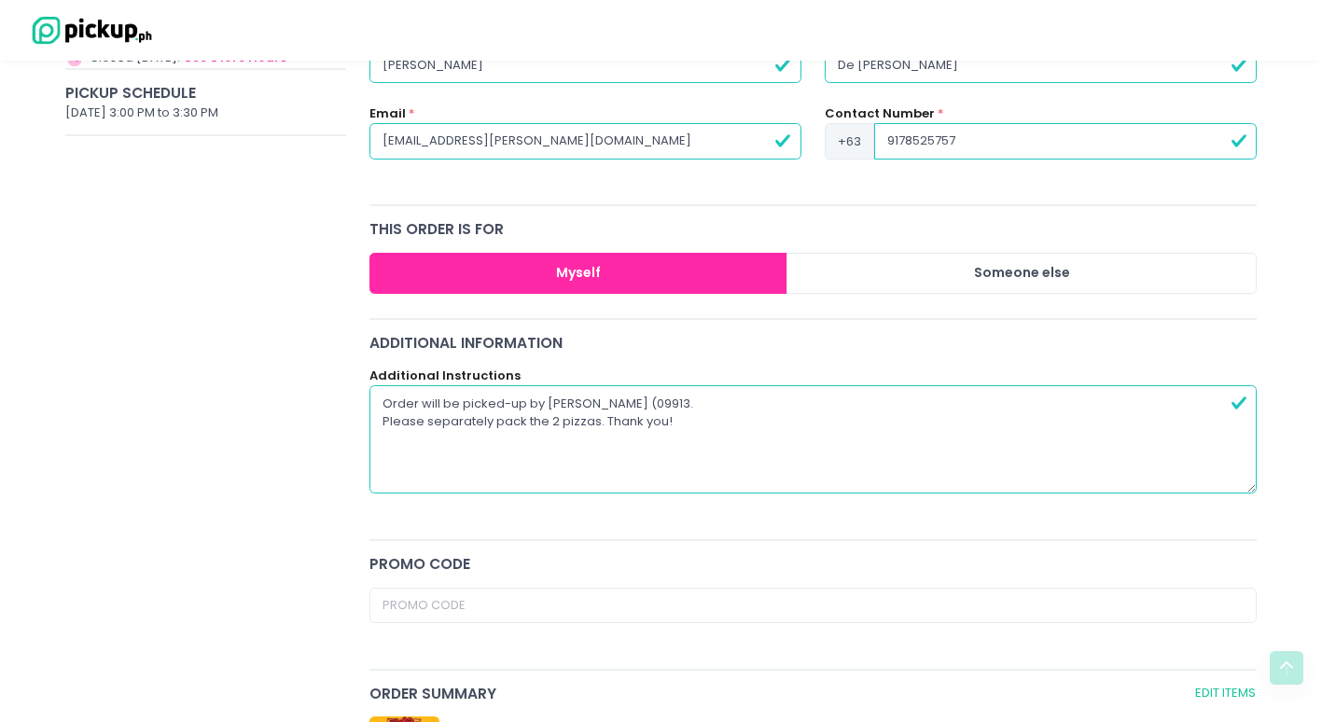
radio input "true"
type textarea "Order will be picked-up by [PERSON_NAME] (0991332. Please separately pack the 2…"
radio input "true"
type textarea "Order will be picked-up by [PERSON_NAME] (09913327. Please separately pack the …"
radio input "true"
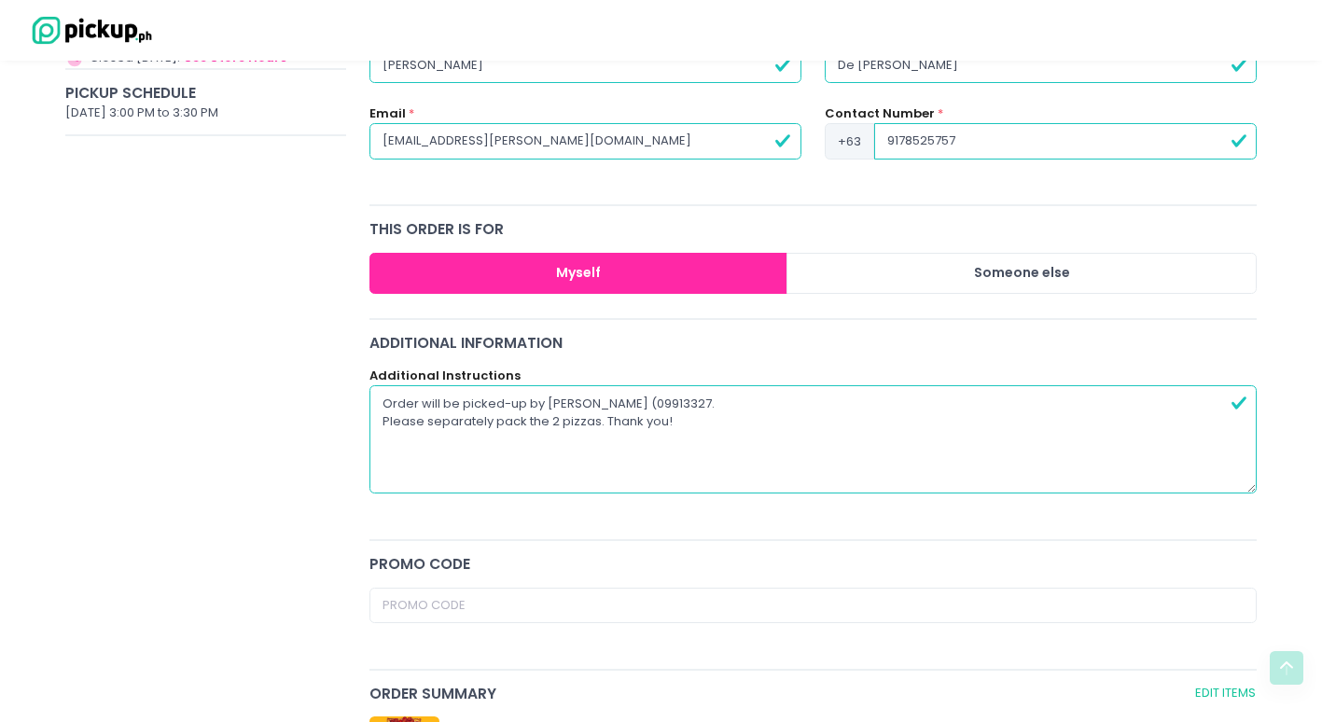
type textarea "Order will be picked-up by [PERSON_NAME] (099133277. Please separately pack the…"
radio input "true"
type textarea "Order will be picked-up by [PERSON_NAME] (0991332770. Please separately pack th…"
radio input "true"
type textarea "Order will be picked-up by [PERSON_NAME] (09913327703. Please separately pack t…"
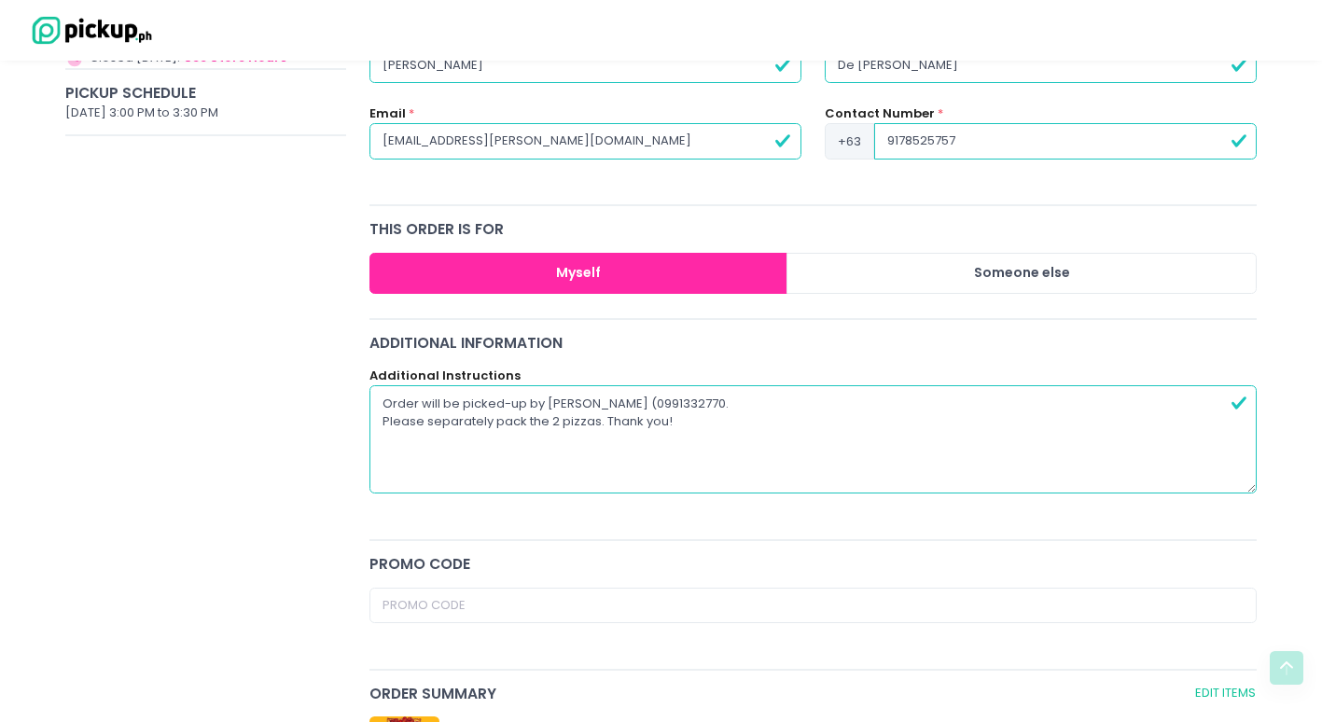
radio input "true"
type textarea "Order will be picked-up by [PERSON_NAME] (09913327703). Please separately pack …"
radio input "true"
click at [739, 401] on textarea "Order will be picked-up by [PERSON_NAME] (09913327703). Please separately pack …" at bounding box center [813, 439] width 888 height 108
type textarea "Order will be picked-up by [PERSON_NAME] (0991-3327703). Please separately pack…"
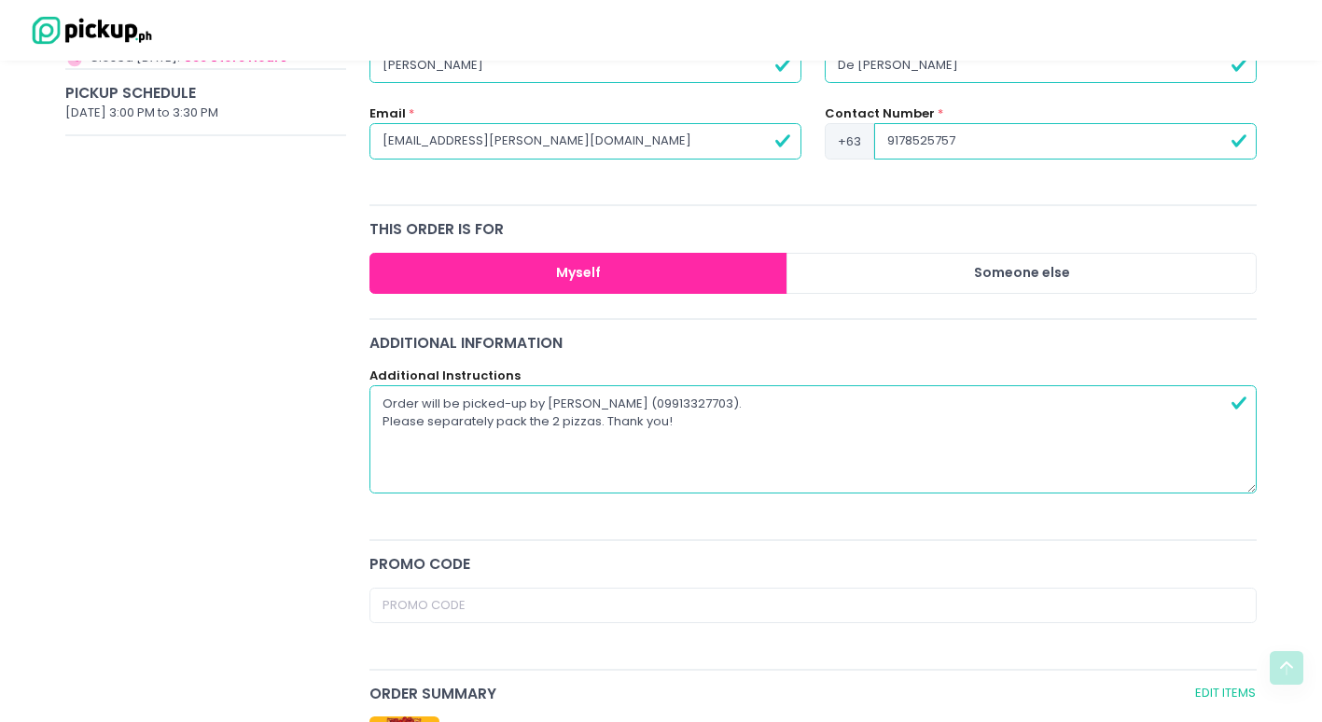
radio input "true"
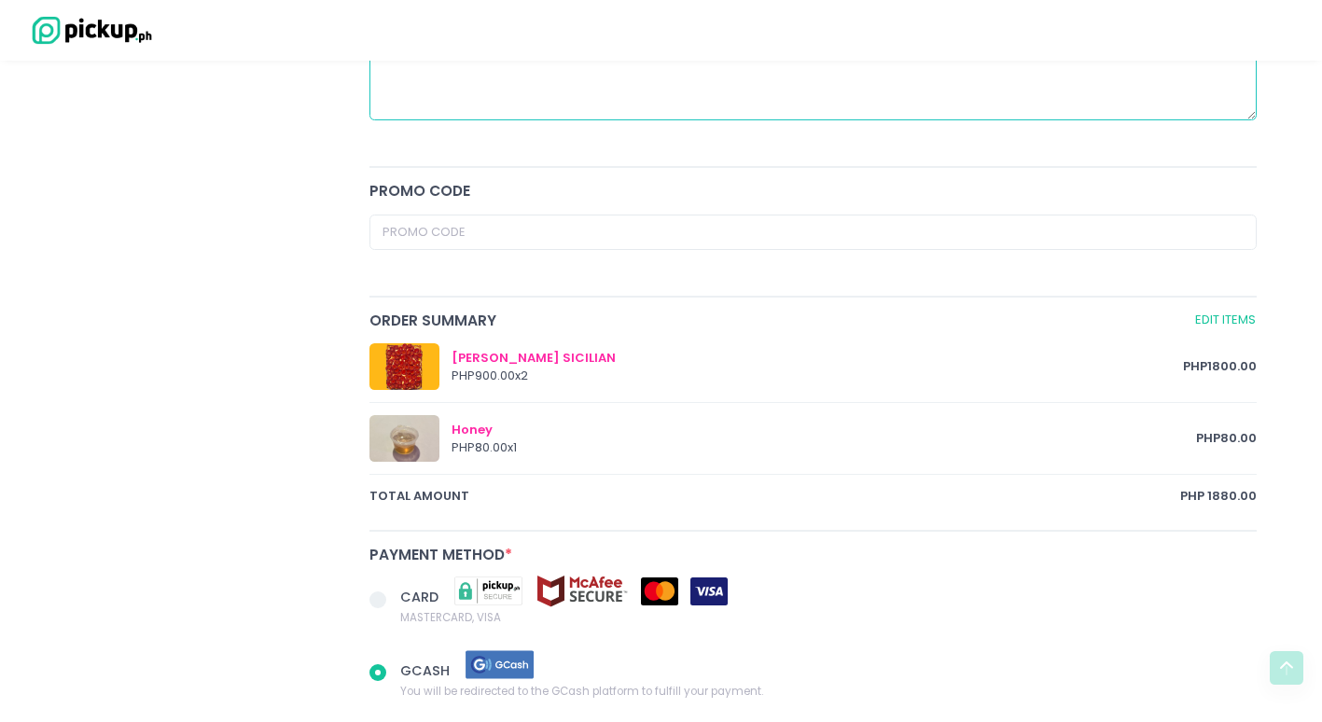
scroll to position [994, 0]
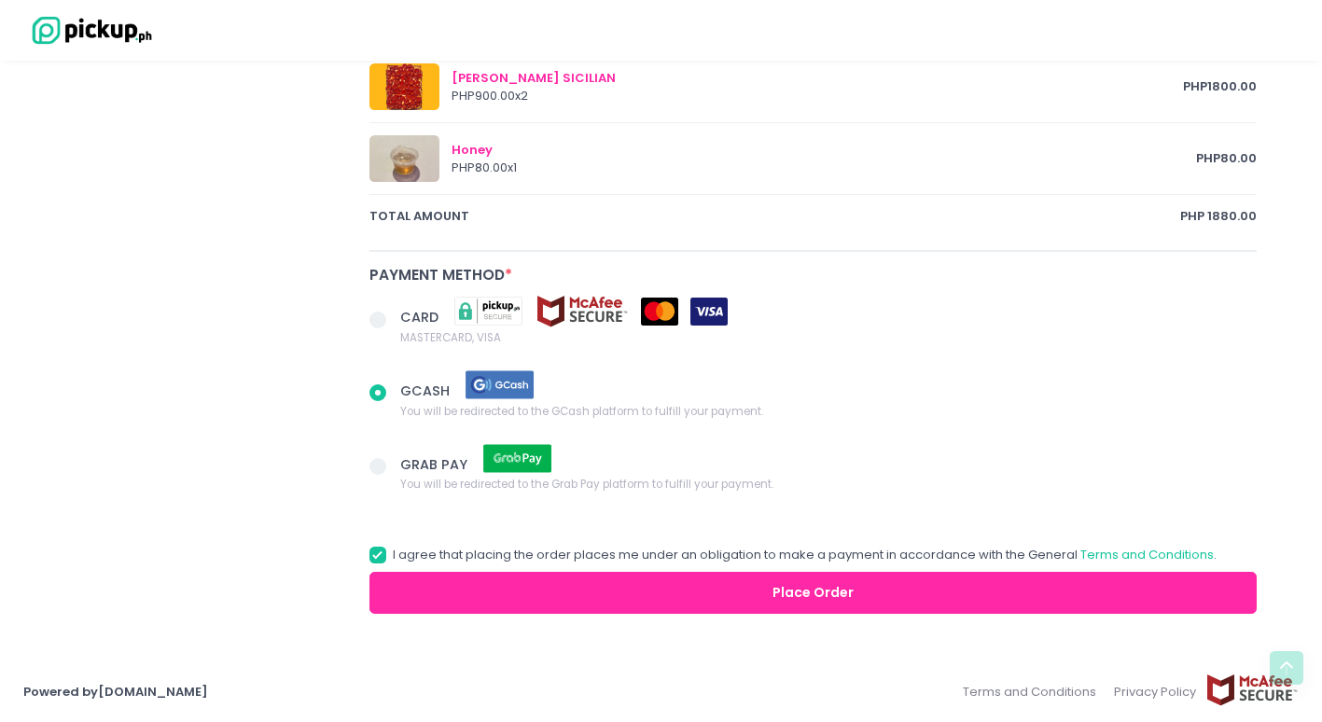
type textarea "Order will be picked-up by [PERSON_NAME] (0991-3327703). Please separately pack…"
click at [812, 596] on button "Place Order" at bounding box center [813, 593] width 888 height 42
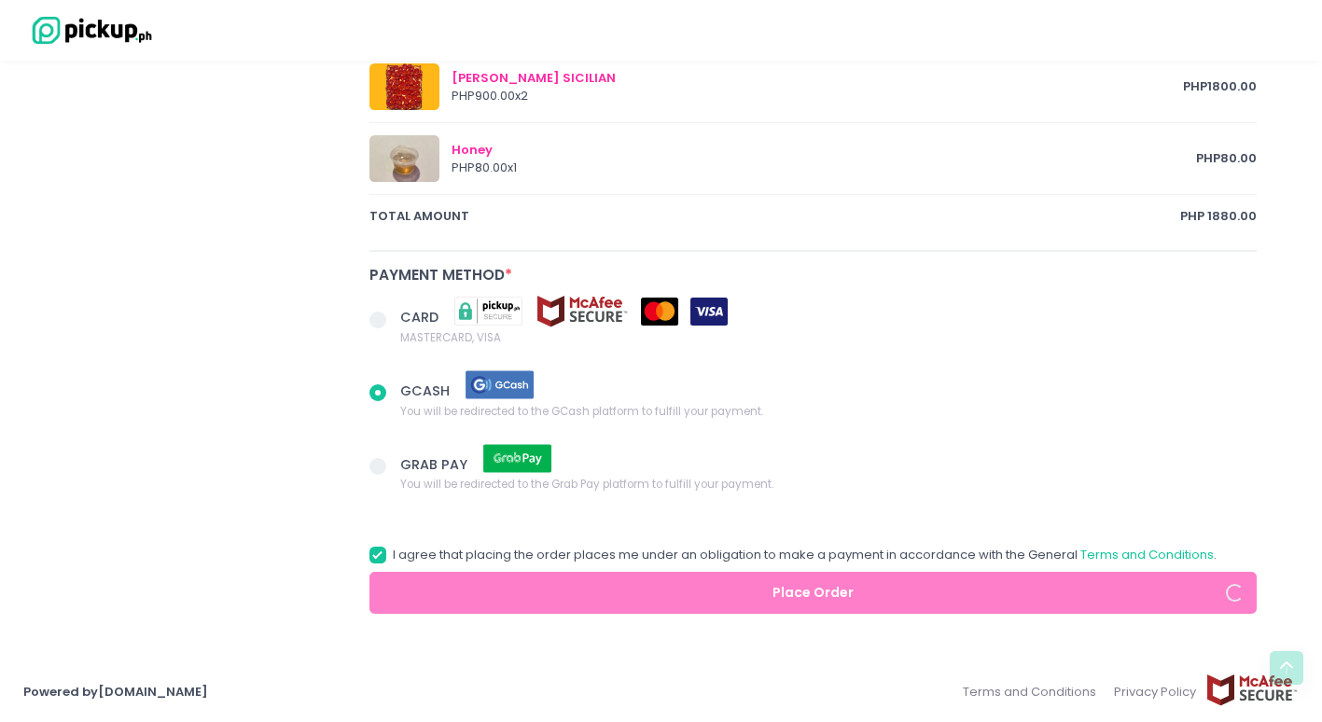
radio input "true"
